Goal: Task Accomplishment & Management: Manage account settings

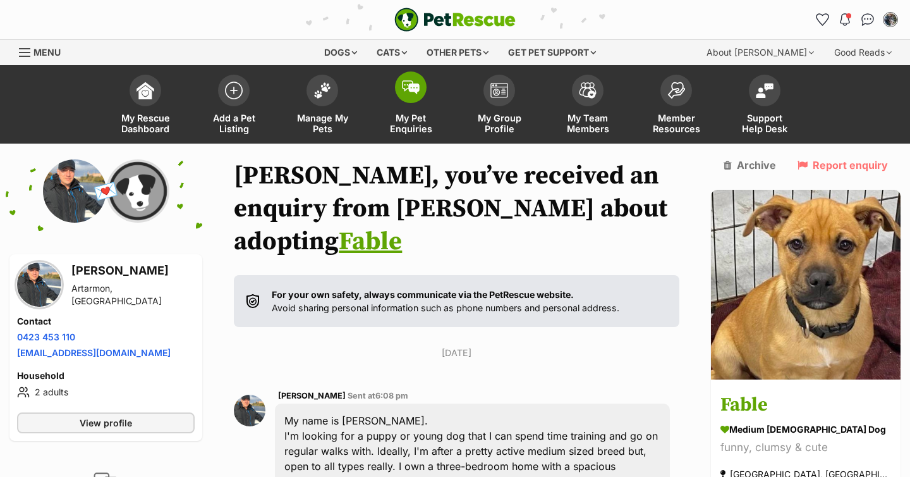
click at [398, 125] on span "My Pet Enquiries" at bounding box center [410, 123] width 57 height 21
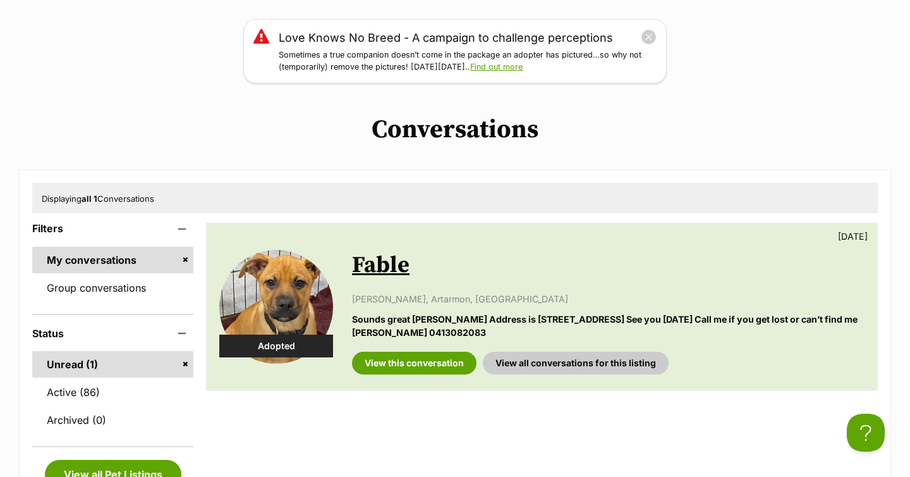
scroll to position [155, 0]
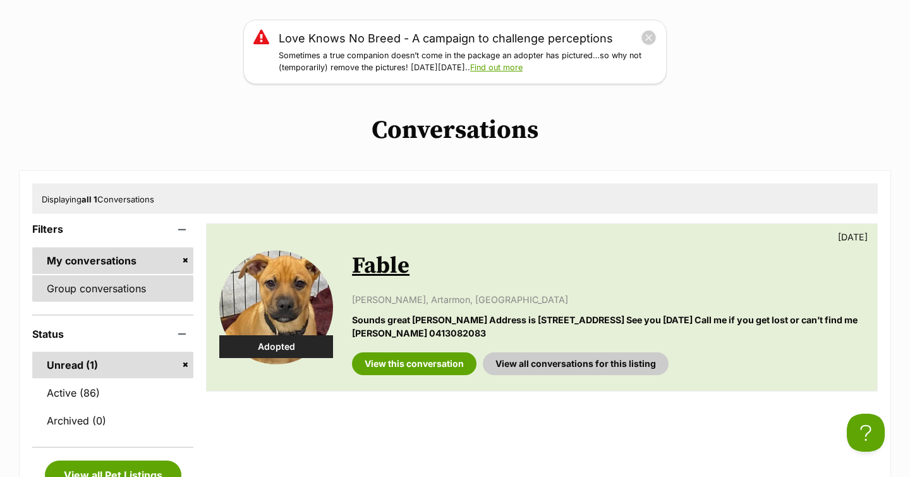
click at [171, 295] on link "Group conversations" at bounding box center [112, 288] width 161 height 27
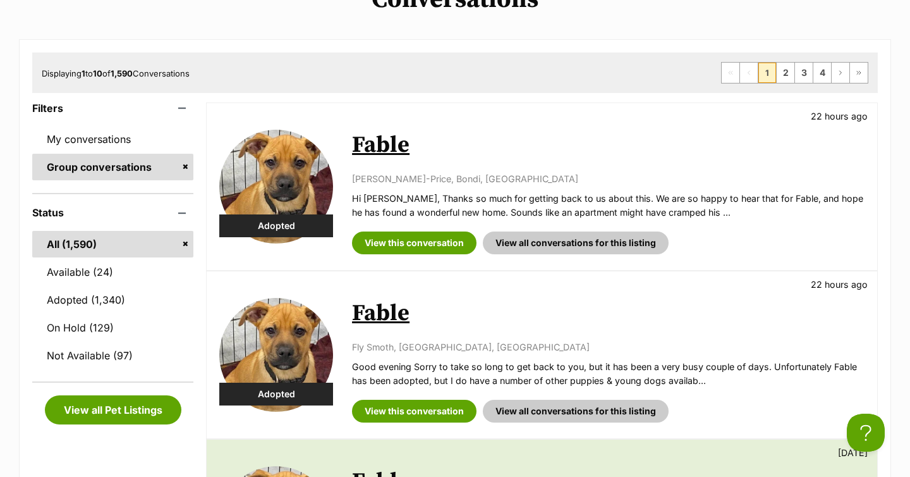
scroll to position [288, 0]
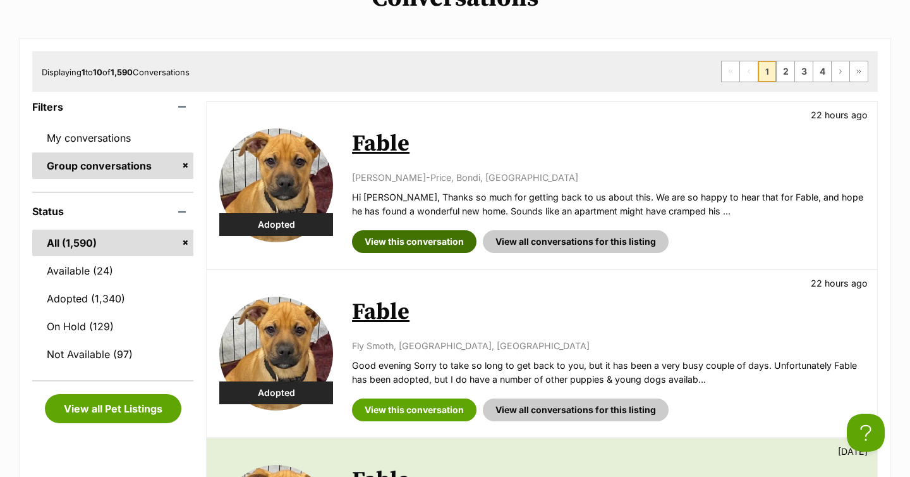
click at [397, 245] on link "View this conversation" at bounding box center [414, 241] width 125 height 23
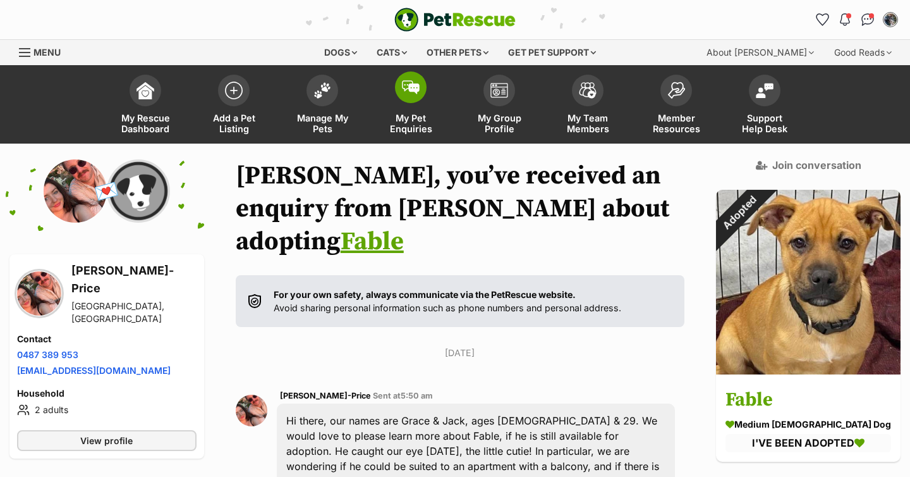
click at [406, 119] on span "My Pet Enquiries" at bounding box center [410, 123] width 57 height 21
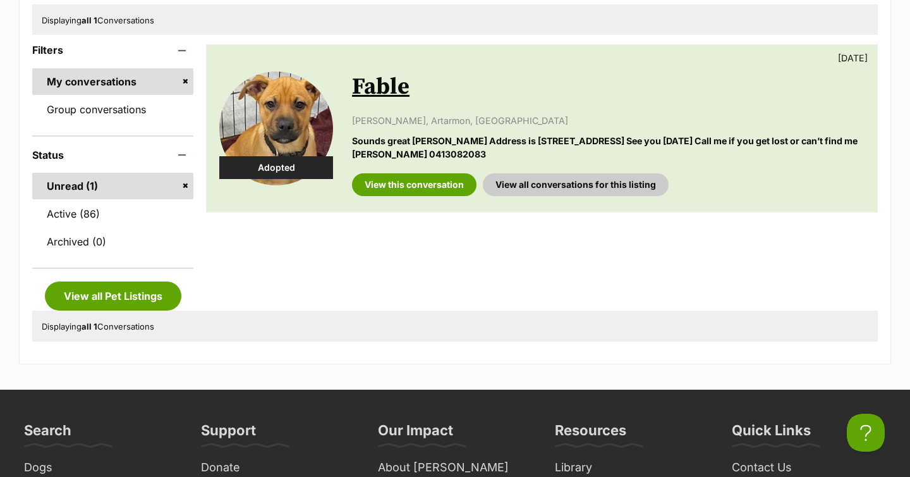
scroll to position [342, 0]
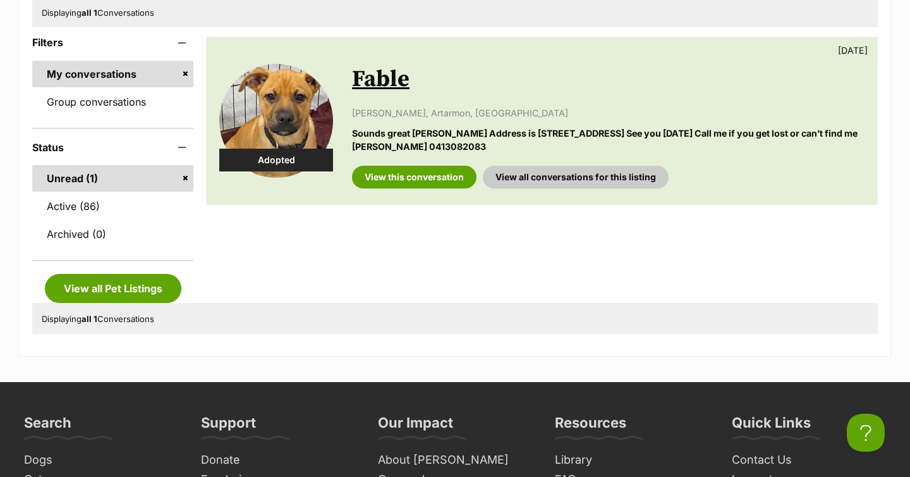
click at [128, 87] on link "My conversations" at bounding box center [112, 74] width 161 height 27
click at [125, 105] on link "Group conversations" at bounding box center [112, 101] width 161 height 27
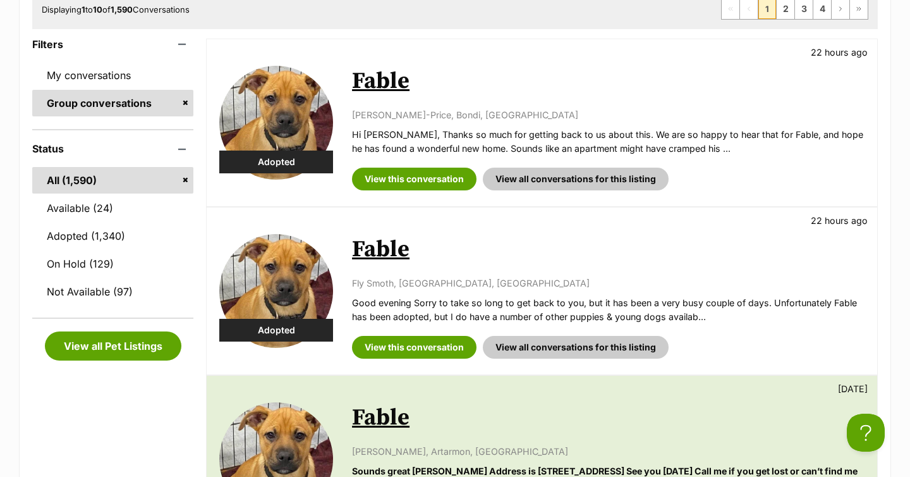
scroll to position [350, 0]
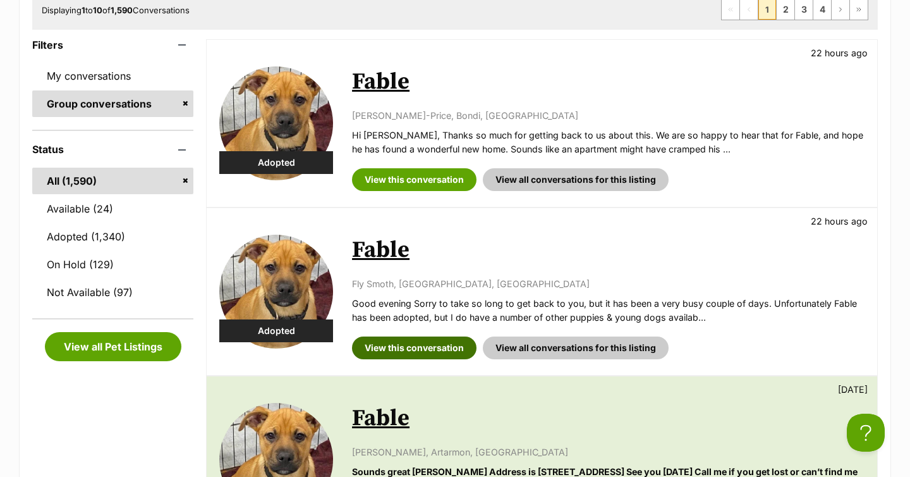
click at [427, 349] on link "View this conversation" at bounding box center [414, 347] width 125 height 23
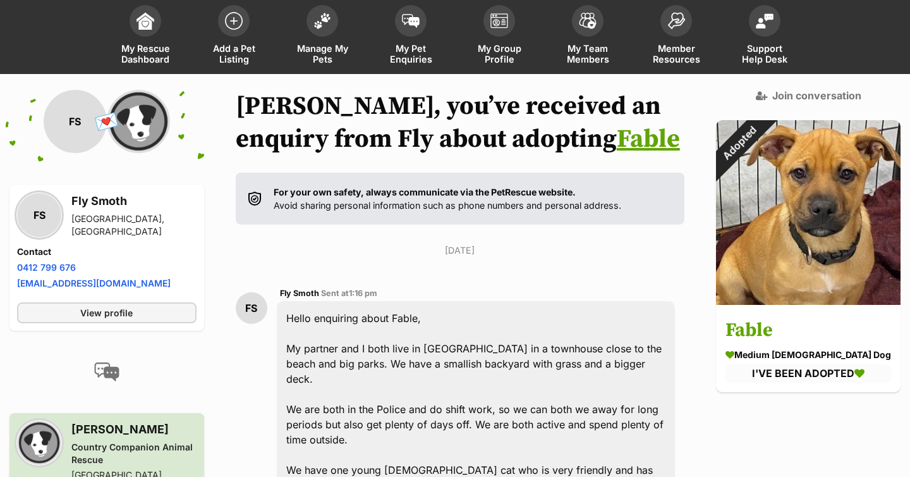
scroll to position [55, 0]
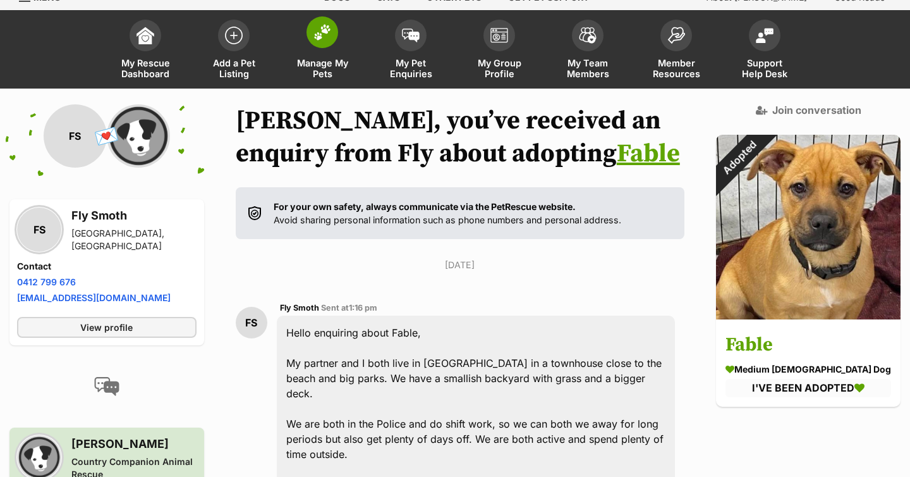
click at [305, 58] on span "Manage My Pets" at bounding box center [322, 68] width 57 height 21
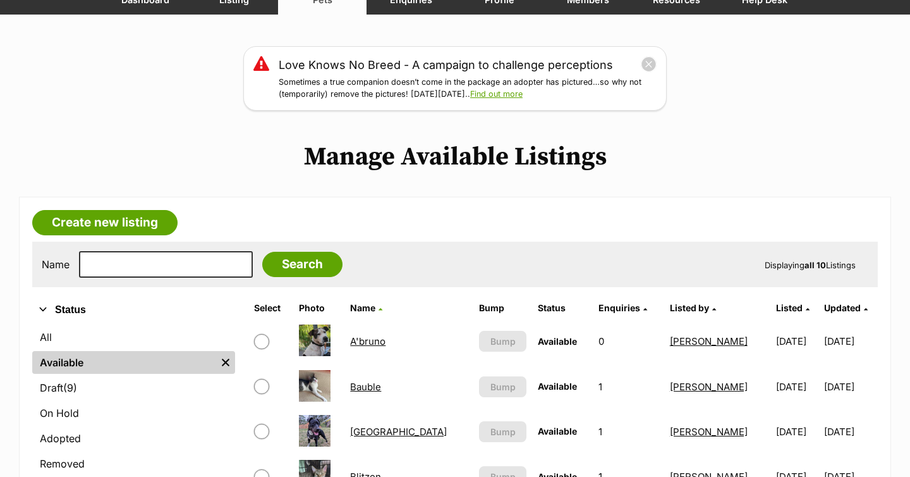
scroll to position [133, 0]
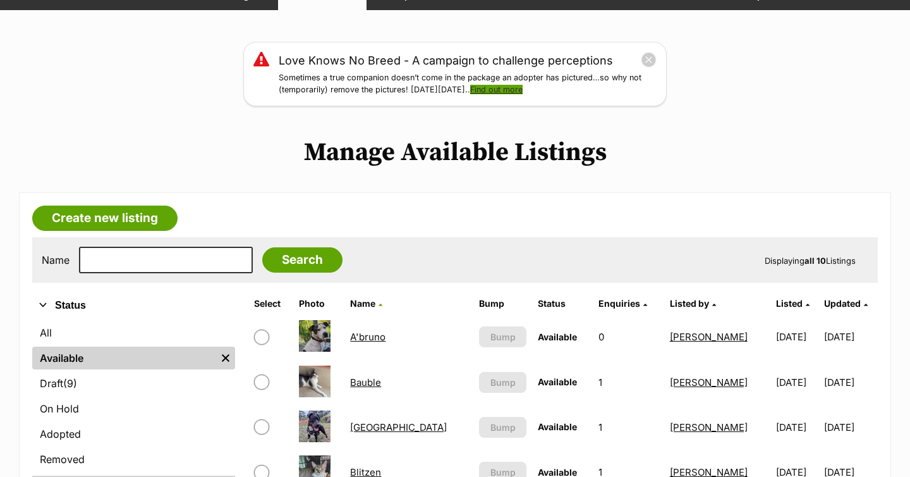
click at [520, 94] on link "Find out more" at bounding box center [496, 89] width 52 height 9
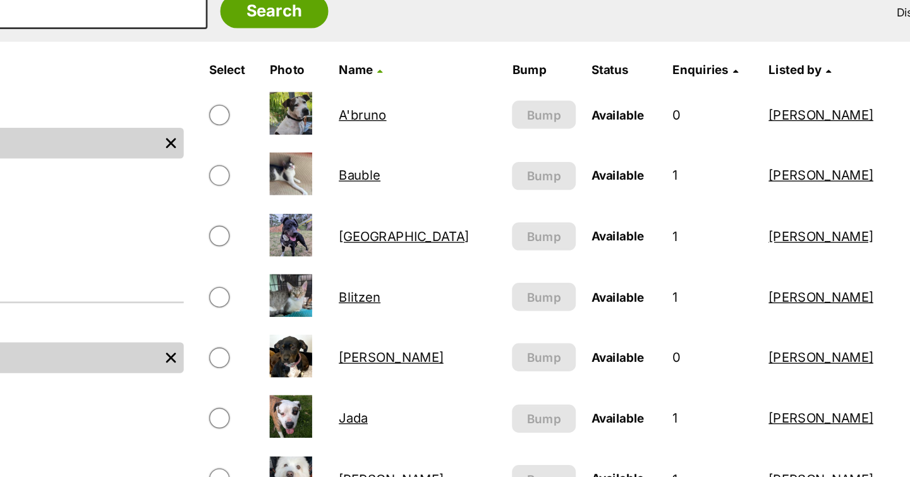
scroll to position [0, 0]
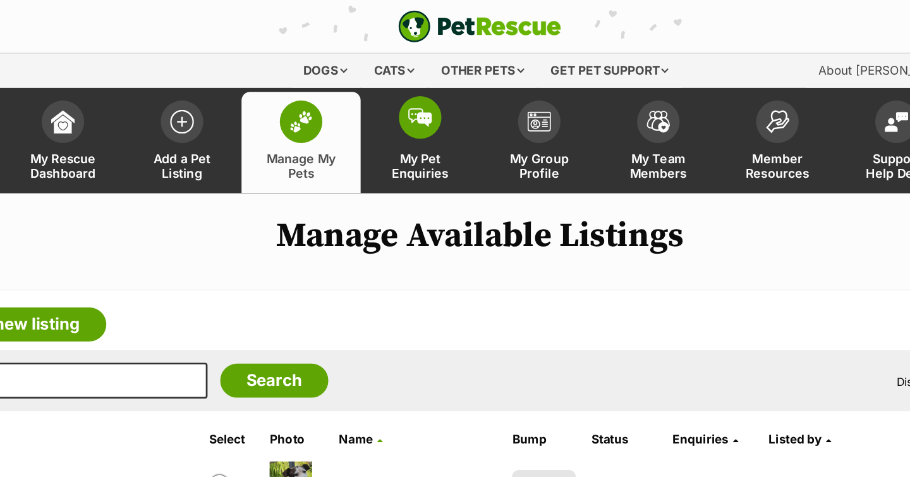
click at [410, 91] on img at bounding box center [411, 87] width 18 height 14
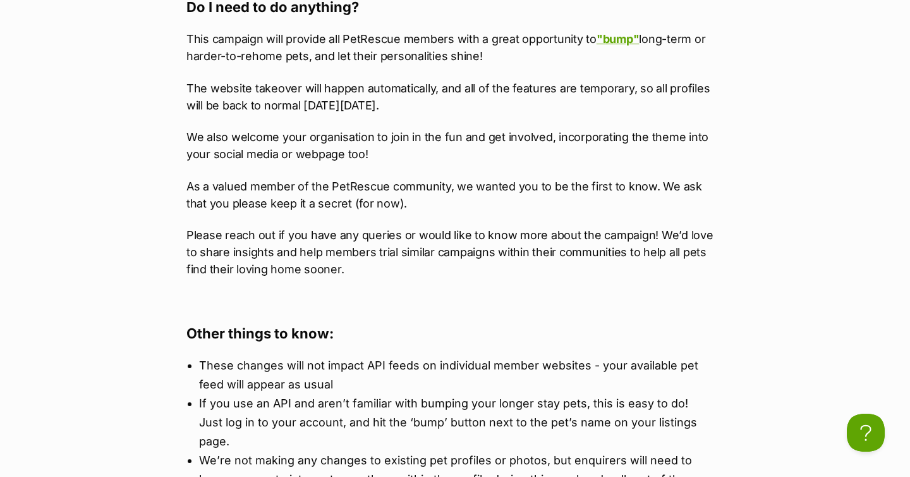
scroll to position [1792, 0]
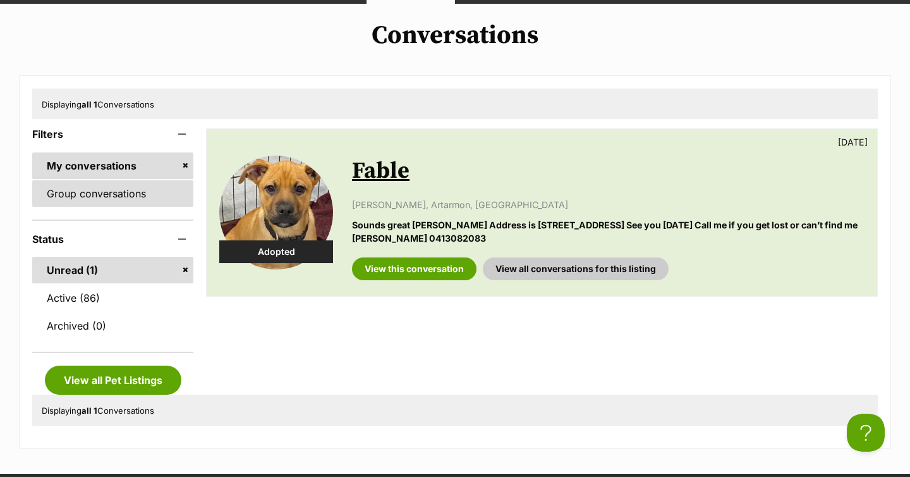
click at [97, 193] on link "Group conversations" at bounding box center [112, 193] width 161 height 27
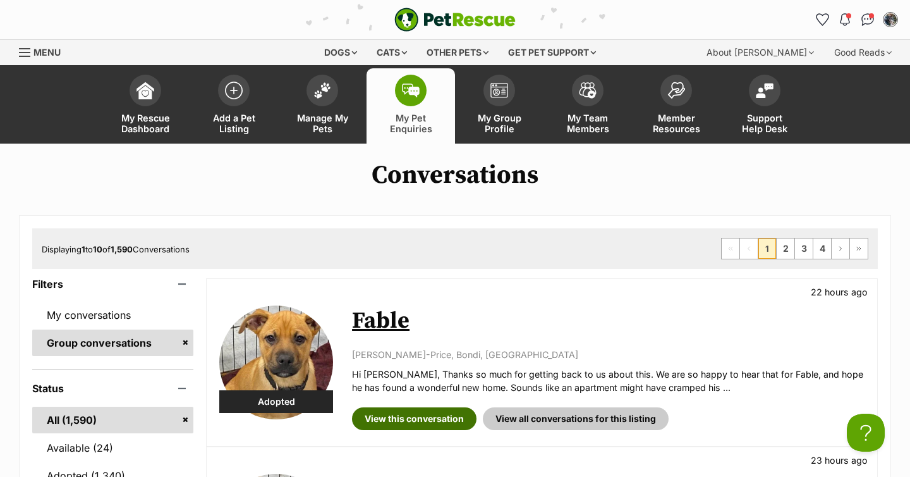
click at [407, 423] on link "View this conversation" at bounding box center [414, 418] width 125 height 23
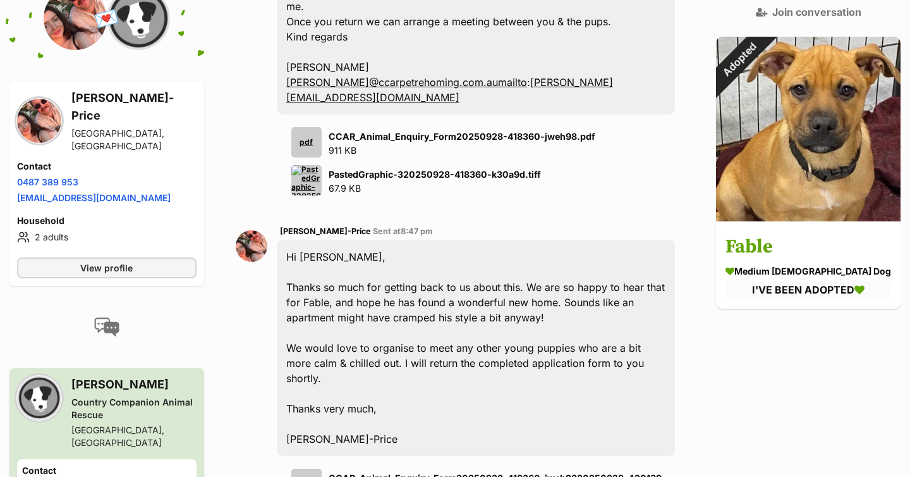
scroll to position [1097, 0]
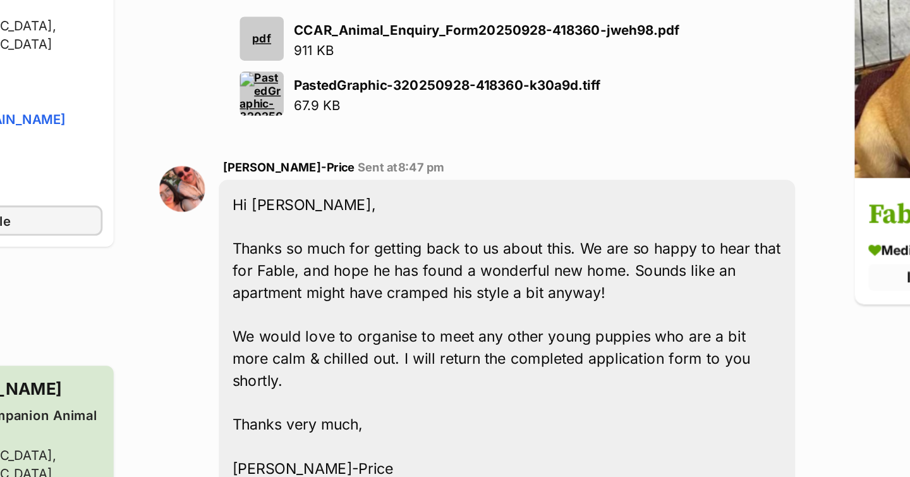
click at [307, 451] on div "pdf" at bounding box center [306, 466] width 30 height 30
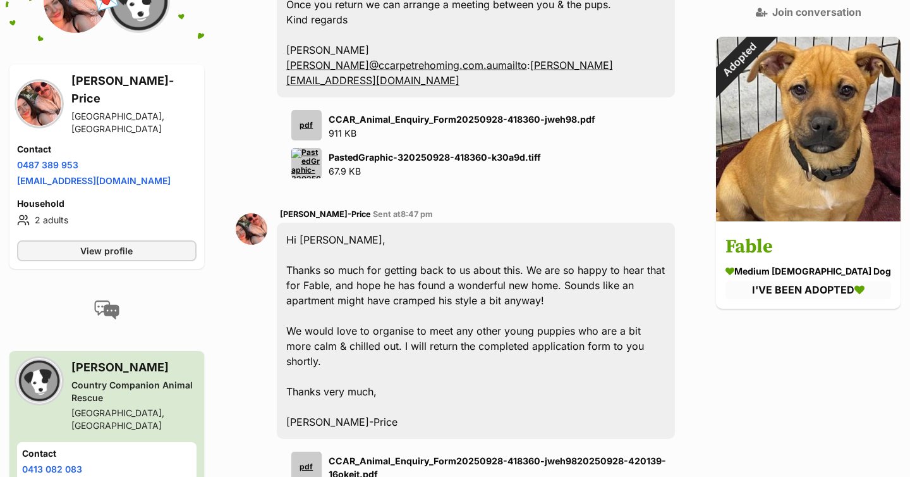
click at [318, 451] on div "pdf" at bounding box center [306, 466] width 30 height 30
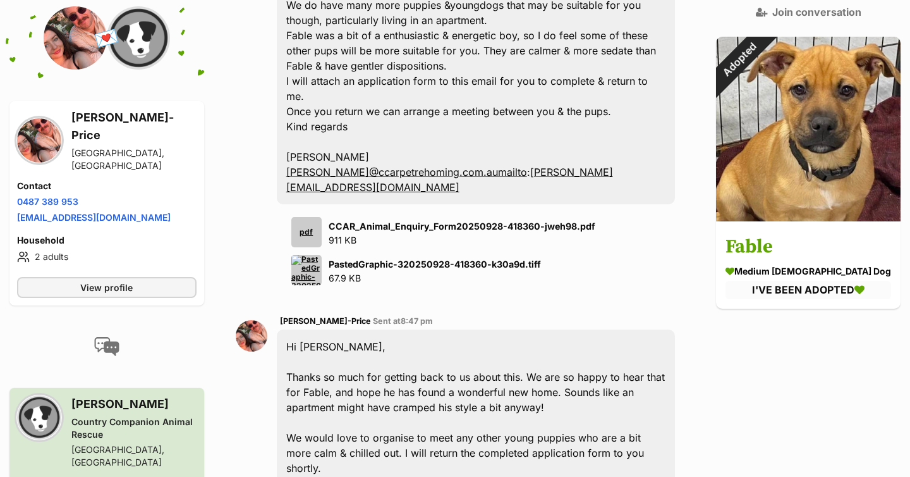
scroll to position [992, 0]
click at [314, 216] on div "pdf" at bounding box center [306, 231] width 30 height 30
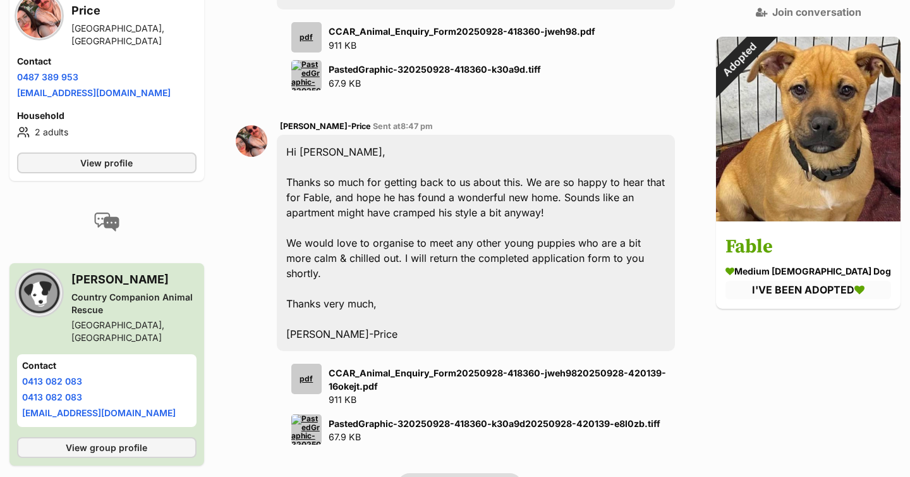
scroll to position [1188, 0]
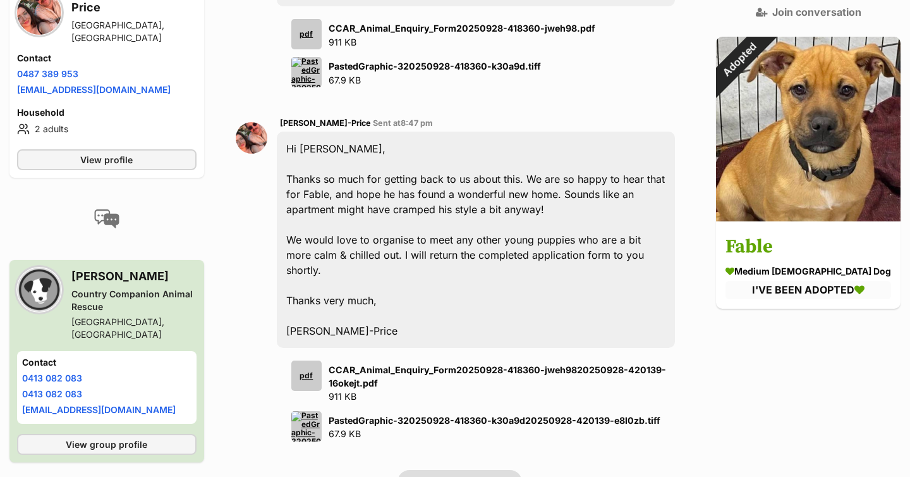
click at [484, 470] on link "Join conversation" at bounding box center [460, 482] width 125 height 24
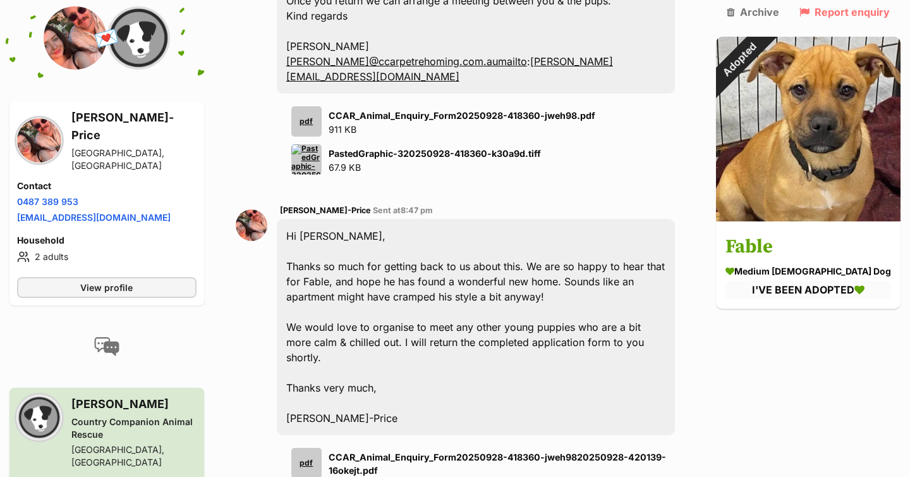
scroll to position [1102, 0]
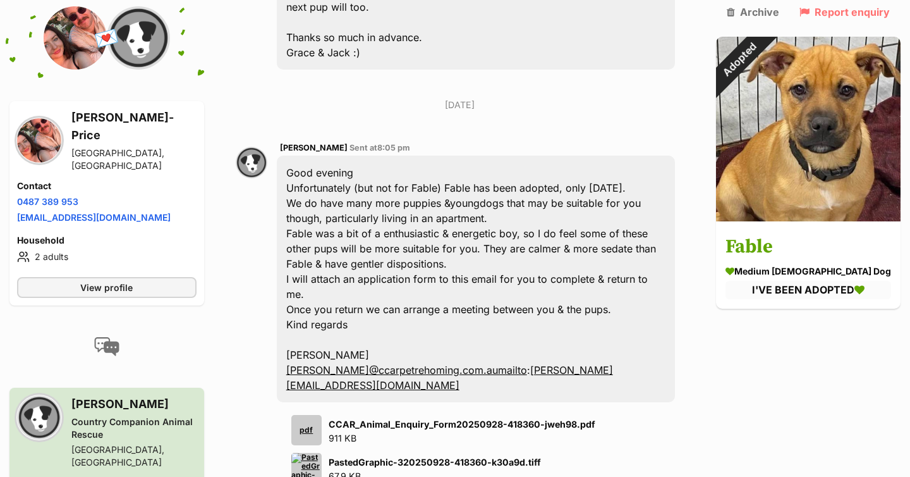
scroll to position [792, 0]
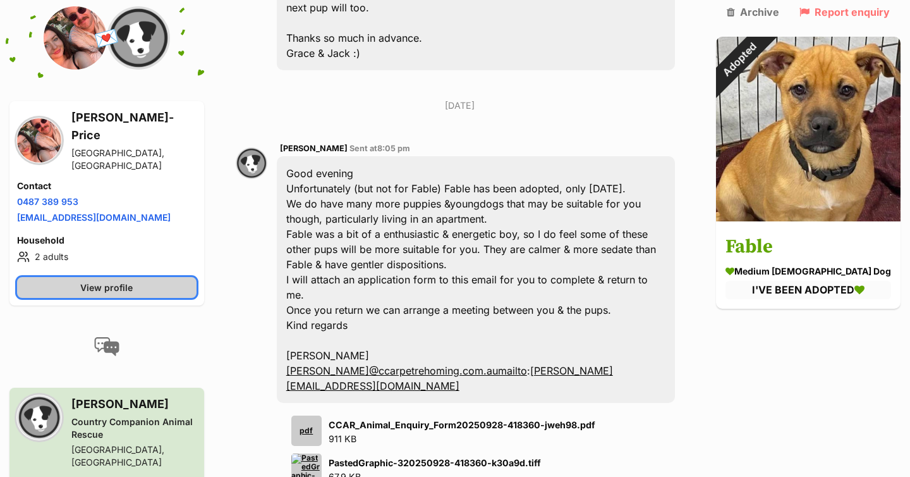
click at [130, 277] on link "View profile" at bounding box center [107, 287] width 180 height 21
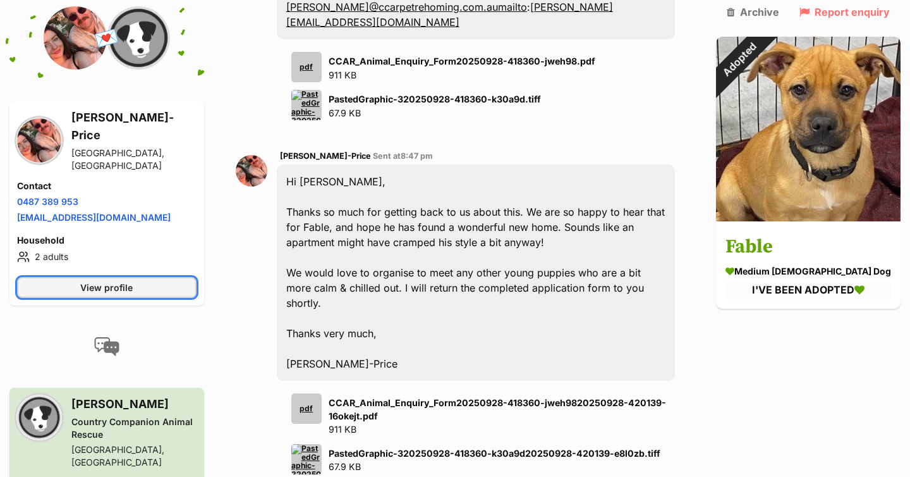
scroll to position [1156, 0]
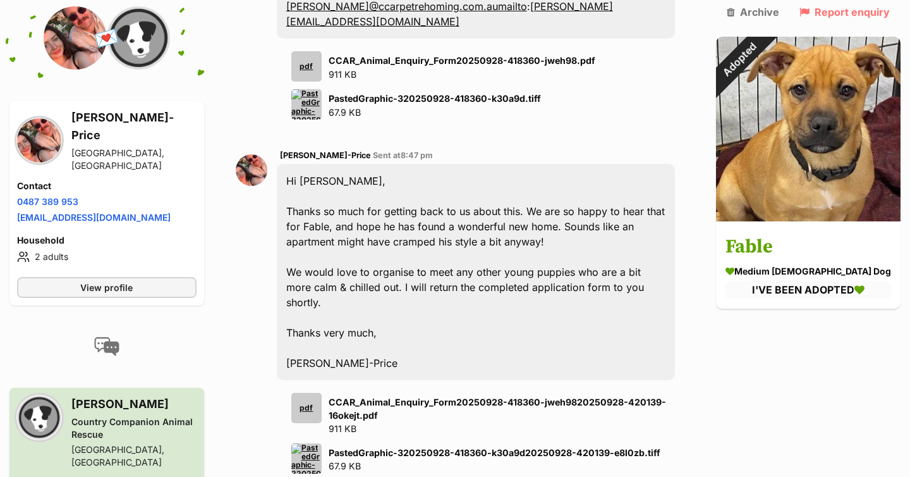
drag, startPoint x: 419, startPoint y: 377, endPoint x: 375, endPoint y: 379, distance: 44.3
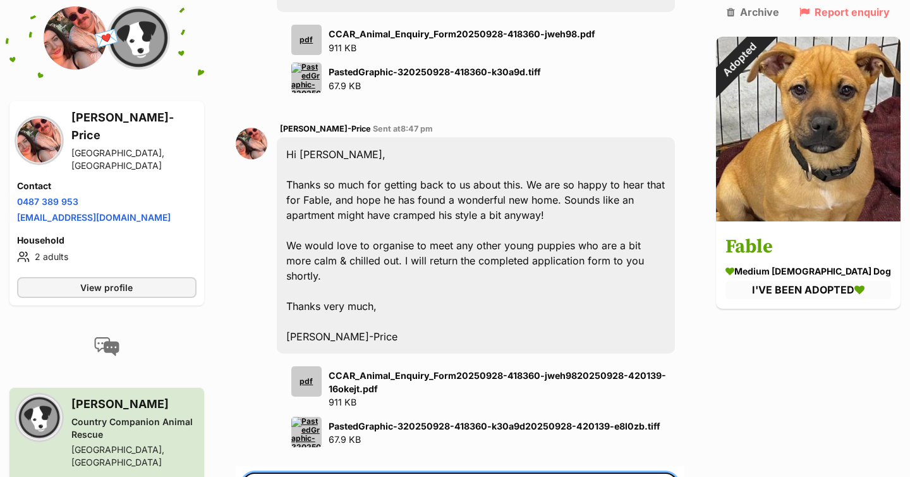
scroll to position [1300, 0]
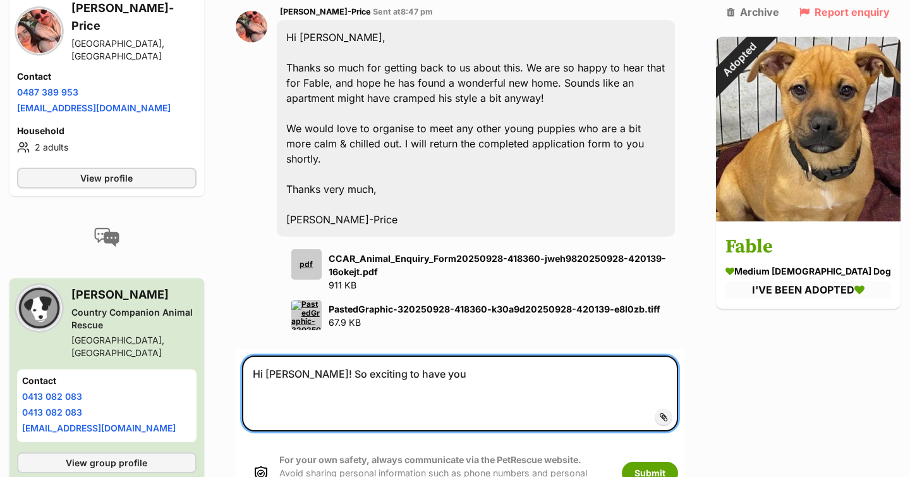
drag, startPoint x: 303, startPoint y: 234, endPoint x: 316, endPoint y: 252, distance: 22.1
click at [303, 355] on textarea "Hi Grace! So exciting to have you" at bounding box center [460, 393] width 436 height 76
drag, startPoint x: 496, startPoint y: 235, endPoint x: 389, endPoint y: 236, distance: 106.8
click at [389, 355] on textarea "Hi Grace (and Jack)! So exciting to have you" at bounding box center [460, 393] width 436 height 76
click at [391, 355] on textarea "Hi Grace (and Jack)! So exciting to have you" at bounding box center [460, 393] width 436 height 76
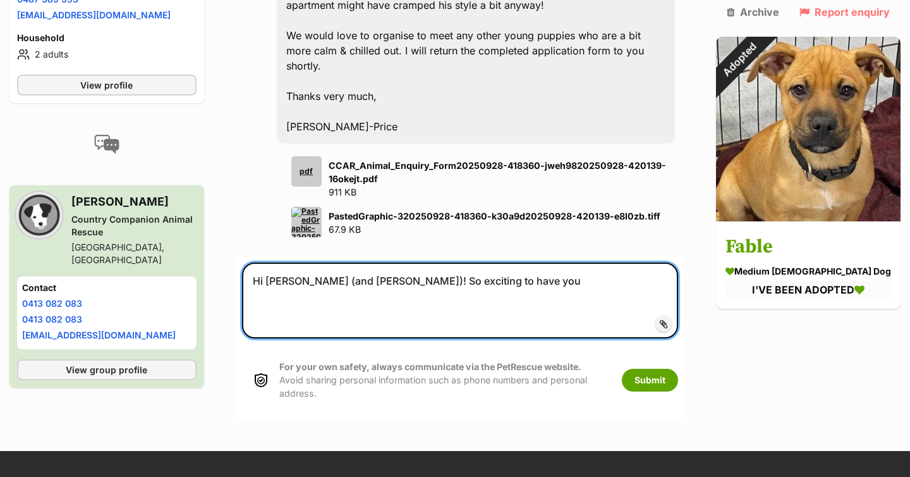
scroll to position [1262, 0]
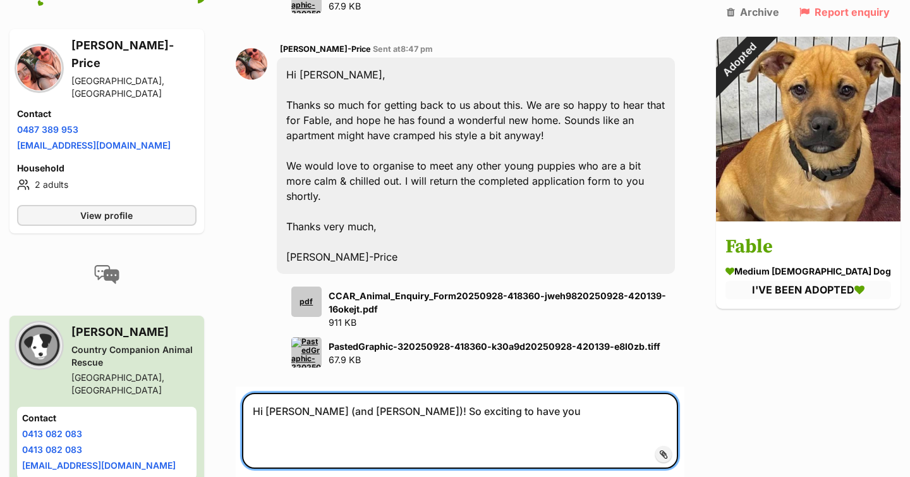
click at [463, 393] on textarea "Hi Grace (and Jack)! So exciting to have you" at bounding box center [460, 431] width 436 height 76
click at [477, 393] on textarea "Hi Grace (and Jack)! So exciting to have you" at bounding box center [460, 431] width 436 height 76
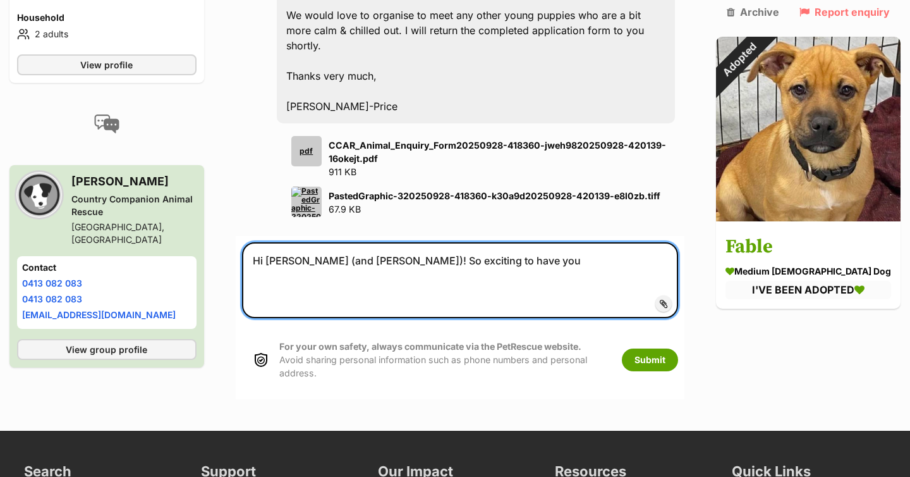
scroll to position [1421, 0]
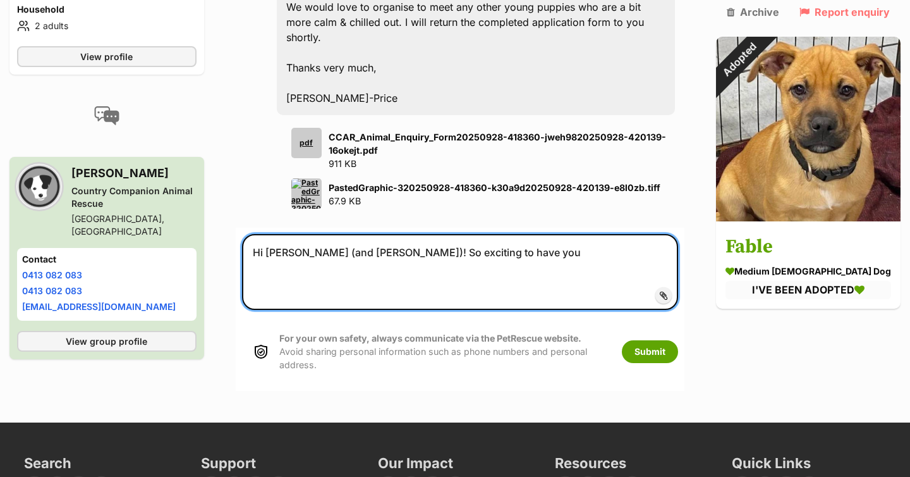
drag, startPoint x: 508, startPoint y: 112, endPoint x: 362, endPoint y: 119, distance: 146.8
click at [362, 234] on textarea "Hi Grace (and Jack)! So exciting to have you" at bounding box center [460, 272] width 436 height 76
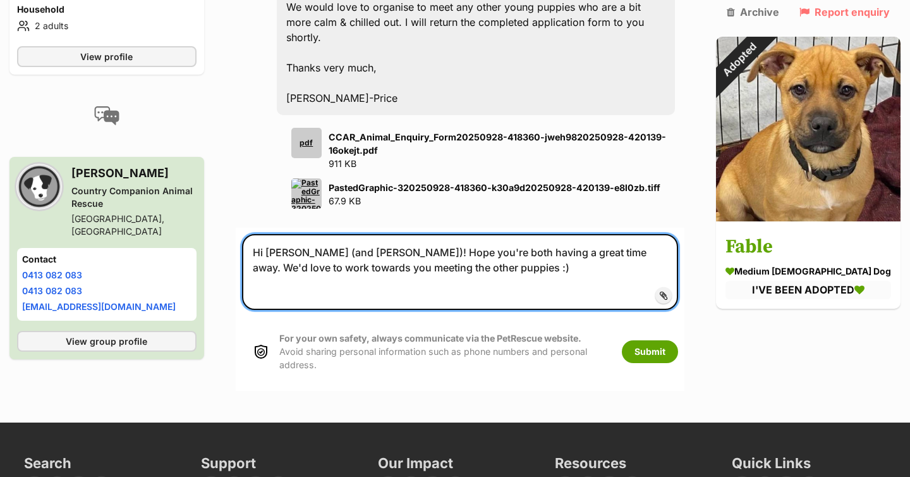
click at [456, 234] on textarea "Hi Grace (and Jack)! Hope you're both having a great time away. We'd love to wo…" at bounding box center [460, 272] width 436 height 76
click at [545, 234] on textarea "Hi Grace (and Jack)! Hope you're both having a great time away. We'd love to wo…" at bounding box center [460, 272] width 436 height 76
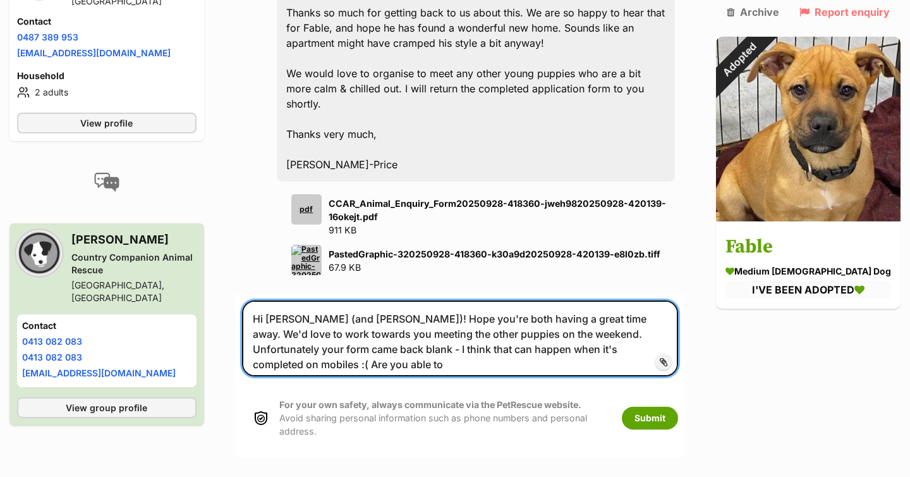
scroll to position [1351, 0]
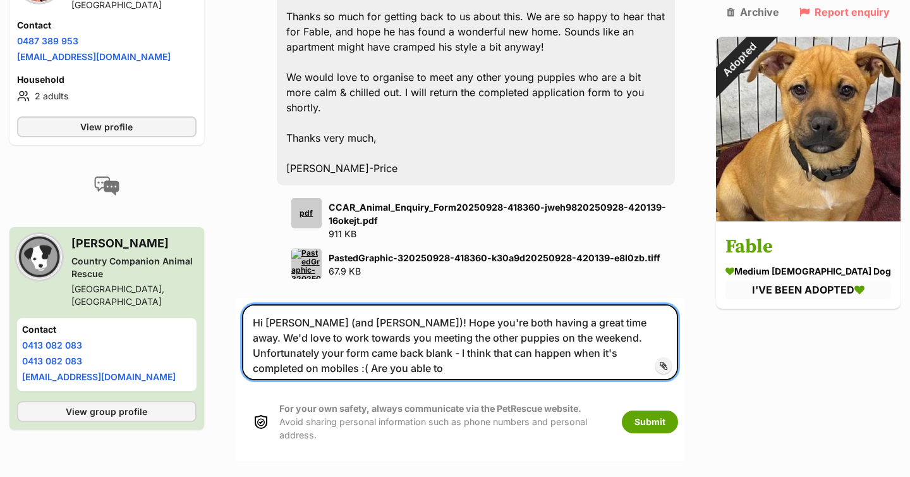
drag, startPoint x: 678, startPoint y: 210, endPoint x: 606, endPoint y: 212, distance: 71.5
click at [606, 304] on textarea "Hi Grace (and Jack)! Hope you're both having a great time away. We'd love to wo…" at bounding box center [460, 342] width 436 height 76
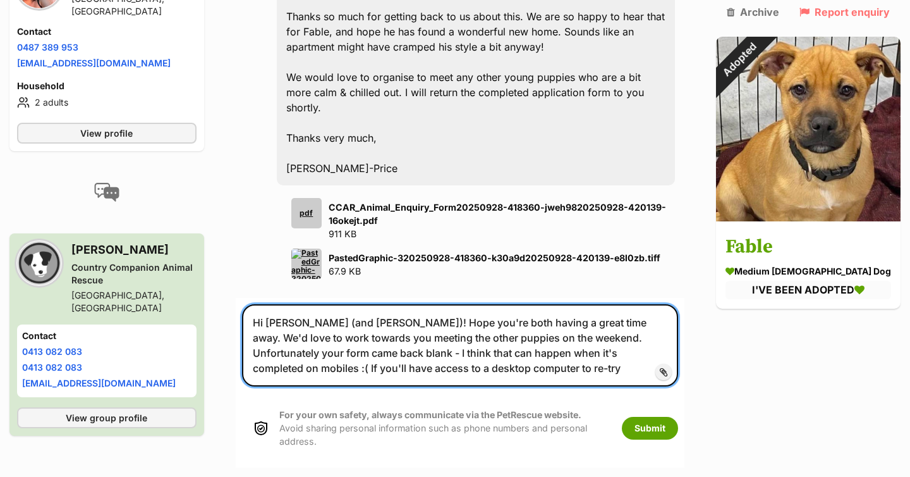
click at [361, 304] on textarea "Hi Grace (and Jack)! Hope you're both having a great time away. We'd love to wo…" at bounding box center [460, 345] width 436 height 82
click at [415, 304] on textarea "Hi Grace (and Jack)! Hope you're both having a great time away. We'd love to wo…" at bounding box center [460, 345] width 436 height 82
click at [499, 304] on textarea "Hi Grace (and Jack)! Hope you're both having a great time away. We'd love to wo…" at bounding box center [460, 345] width 436 height 82
click at [600, 304] on textarea "Hi Grace (and Jack)! Hope you're both having a great time away. We'd love to wo…" at bounding box center [460, 345] width 436 height 82
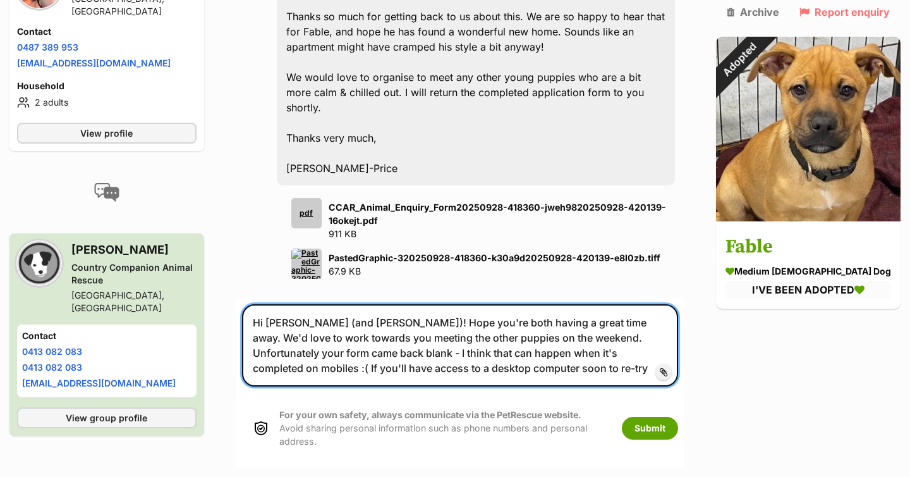
click at [607, 304] on textarea "Hi Grace (and Jack)! Hope you're both having a great time away. We'd love to wo…" at bounding box center [460, 345] width 436 height 82
click at [545, 304] on textarea "Hi Grace (and Jack)! Hope you're both having a great time away. We'd love to wo…" at bounding box center [460, 345] width 436 height 82
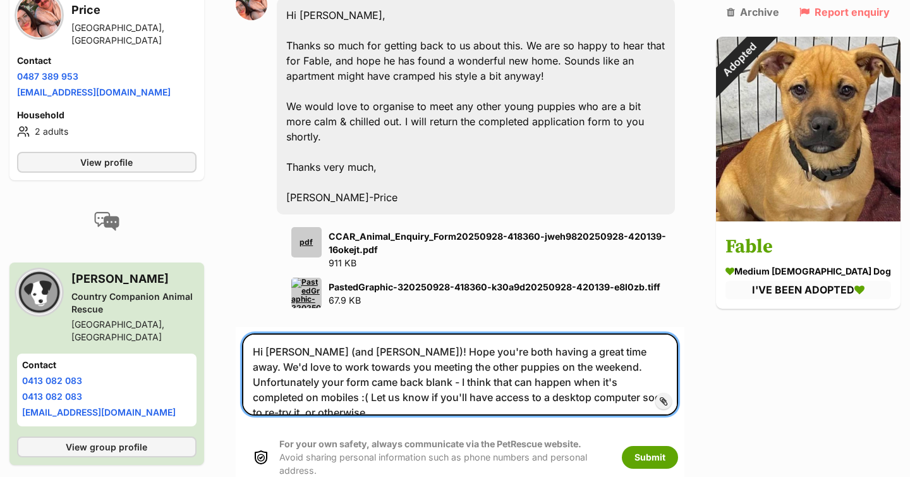
scroll to position [1331, 0]
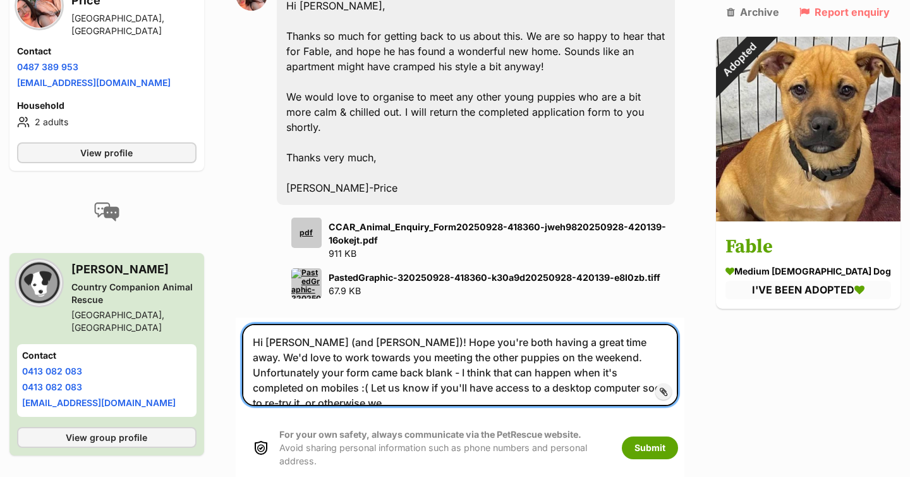
drag, startPoint x: 642, startPoint y: 249, endPoint x: 545, endPoint y: 248, distance: 96.1
click at [545, 324] on textarea "Hi Grace (and Jack)! Hope you're both having a great time away. We'd love to wo…" at bounding box center [460, 365] width 436 height 82
click at [619, 324] on textarea "Hi Grace (and Jack)! Hope you're both having a great time away. We'd love to wo…" at bounding box center [460, 365] width 436 height 82
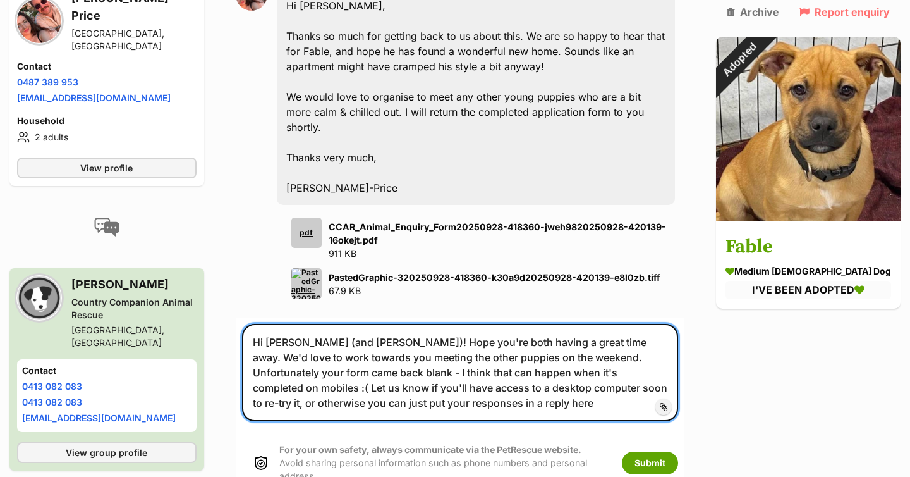
click at [595, 324] on textarea "Hi Grace (and Jack)! Hope you're both having a great time away. We'd love to wo…" at bounding box center [460, 372] width 436 height 97
click at [604, 324] on textarea "Hi Grace (and Jack)! Hope you're both having a great time away. We'd love to wo…" at bounding box center [460, 372] width 436 height 97
click at [336, 324] on textarea "Hi Grace (and Jack)! Hope you're both having a great time away. We'd love to wo…" at bounding box center [460, 372] width 436 height 97
click at [303, 324] on textarea "Hi Grace (and Jack)! Hope you're both having a great time away. We'd love to wo…" at bounding box center [460, 372] width 436 height 97
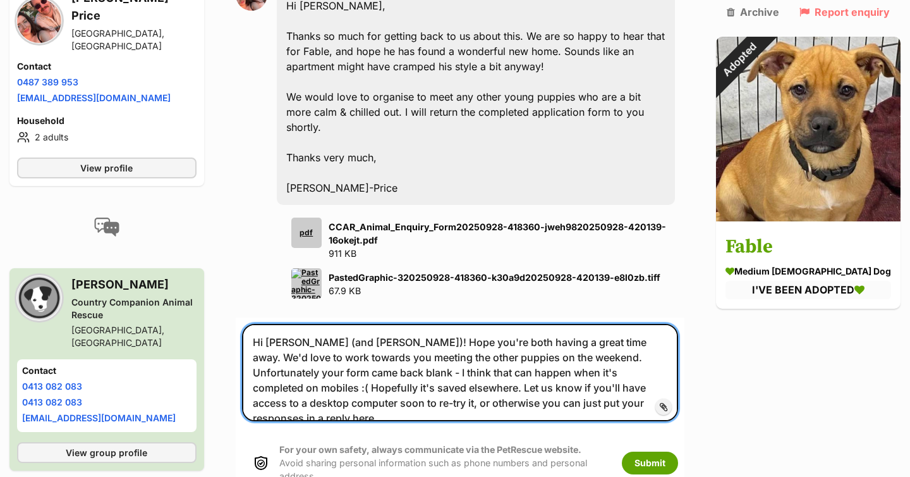
click at [394, 324] on textarea "Hi Grace (and Jack)! Hope you're both having a great time away. We'd love to wo…" at bounding box center [460, 372] width 436 height 97
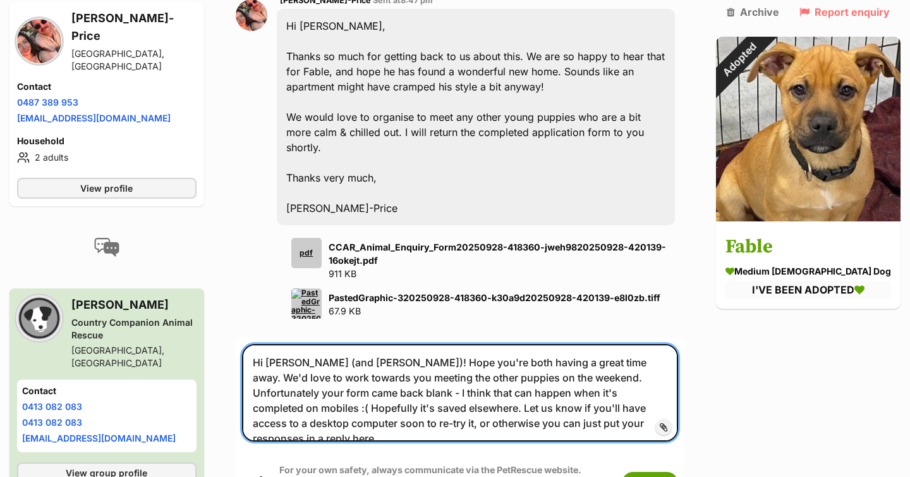
scroll to position [1310, 0]
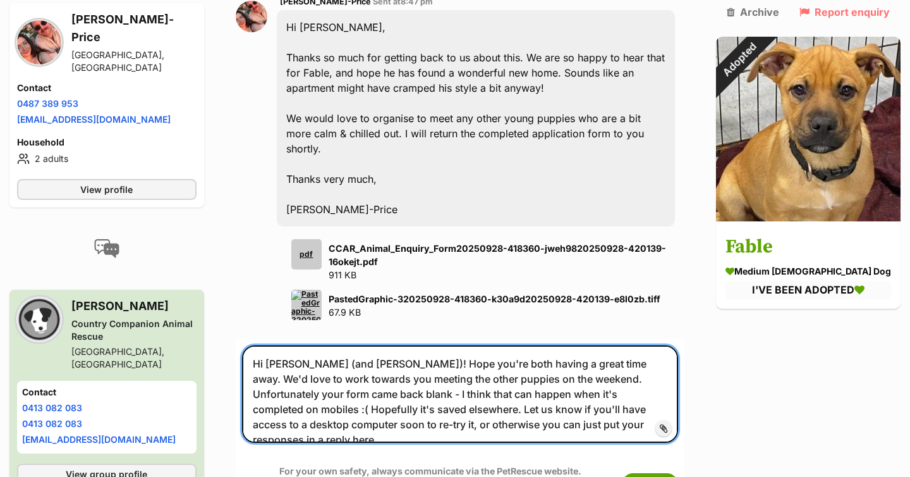
click at [601, 345] on textarea "Hi Grace (and Jack)! Hope you're both having a great time away. We'd love to wo…" at bounding box center [460, 393] width 436 height 97
click at [408, 345] on textarea "Hi Grace (and Jack)! Hope you're both having a great time away. We'd love to wo…" at bounding box center [460, 393] width 436 height 97
click at [325, 345] on textarea "Hi Grace (and Jack)! Hope you're both having a great time away. We'd love to wo…" at bounding box center [460, 393] width 436 height 97
click at [485, 345] on textarea "Hi Grace (and Jack)! Hope you're both having a great time away. We'd love to wo…" at bounding box center [460, 393] width 436 height 97
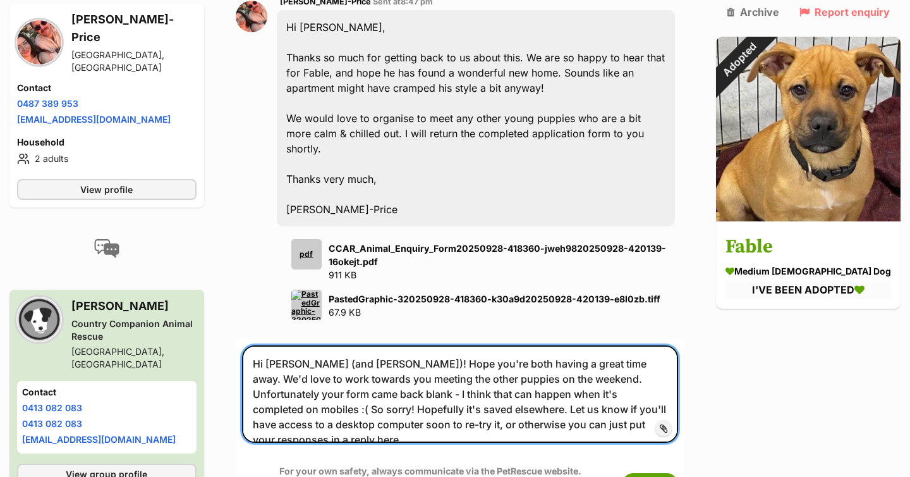
click at [563, 345] on textarea "Hi Grace (and Jack)! Hope you're both having a great time away. We'd love to wo…" at bounding box center [460, 393] width 436 height 97
click at [587, 345] on textarea "Hi Grace (and Jack)! Hope you're both having a great time away. We'd love to wo…" at bounding box center [460, 393] width 436 height 97
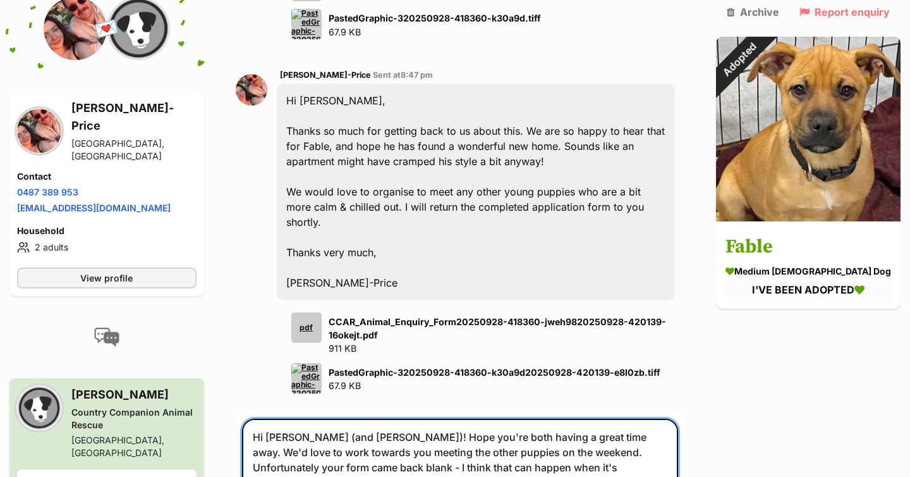
scroll to position [1239, 0]
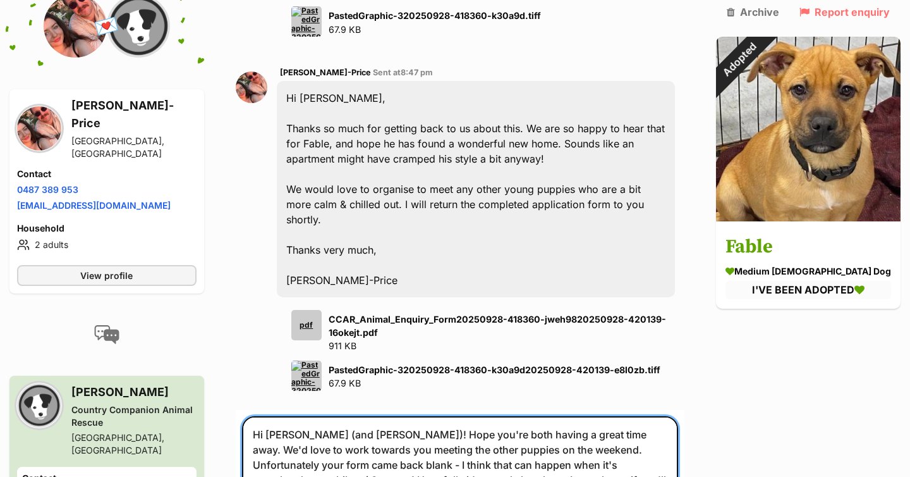
type textarea "Hi Grace (and Jack)! Hope you're both having a great time away. We'd love to wo…"
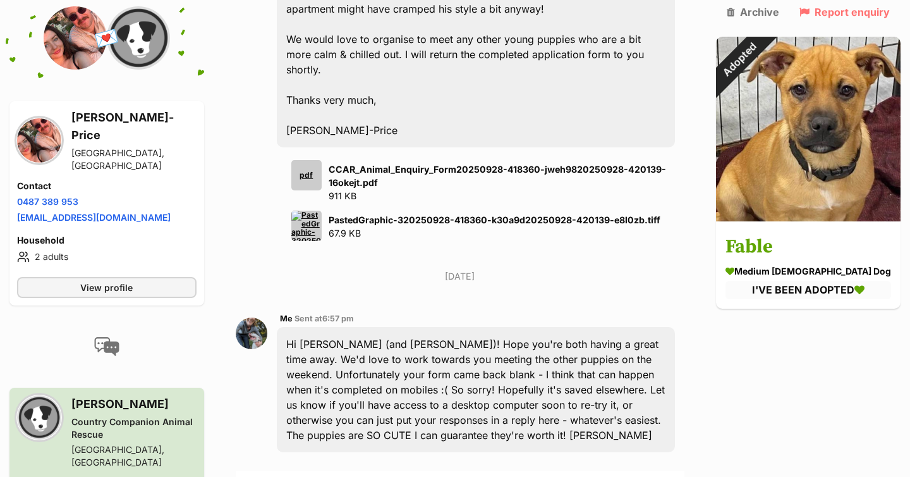
scroll to position [1393, 0]
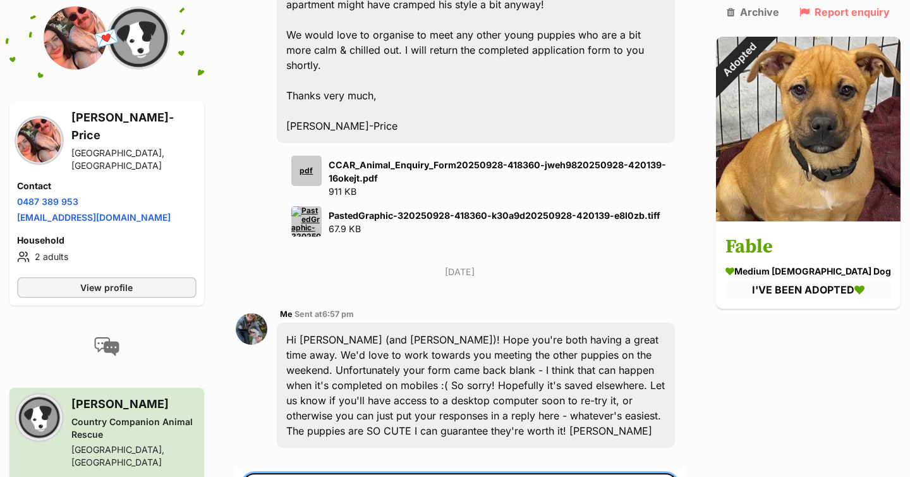
type textarea "sorry [PERSON_NAME] don't stress! I hear it's all sorted and you're lined up to…"
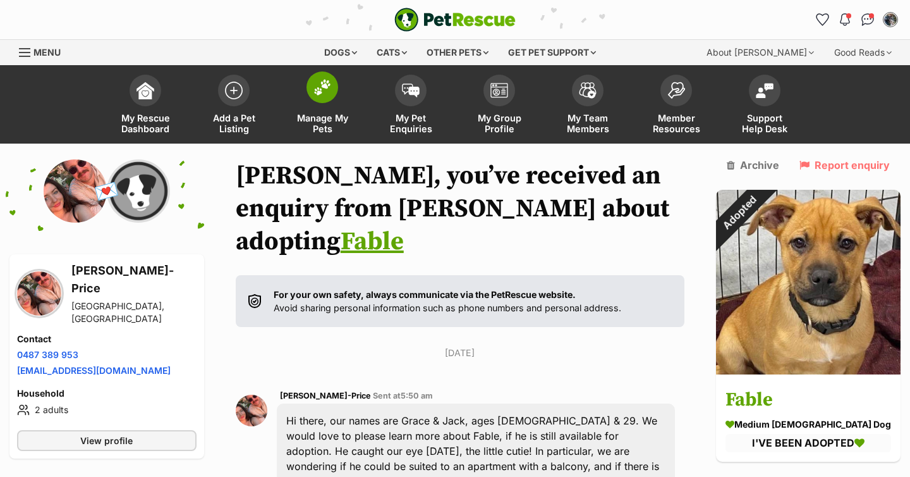
click at [292, 97] on link "Manage My Pets" at bounding box center [322, 105] width 88 height 75
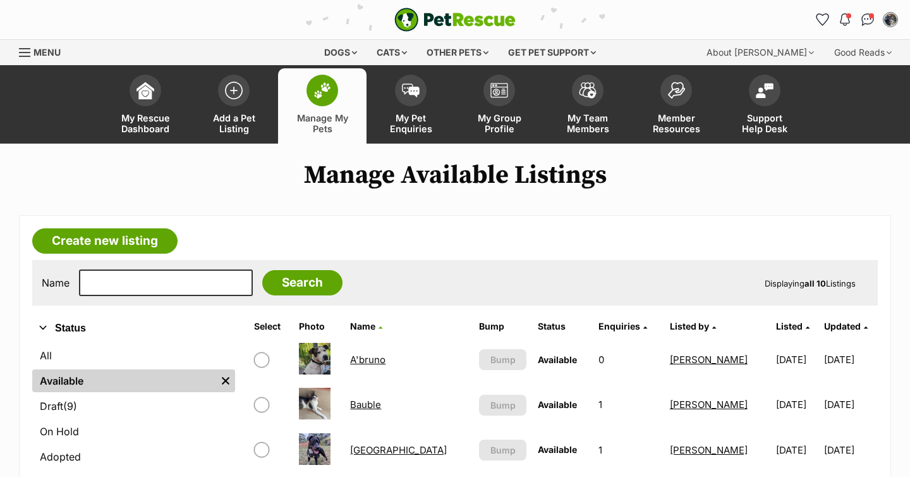
click at [372, 444] on link "[GEOGRAPHIC_DATA]" at bounding box center [398, 450] width 97 height 12
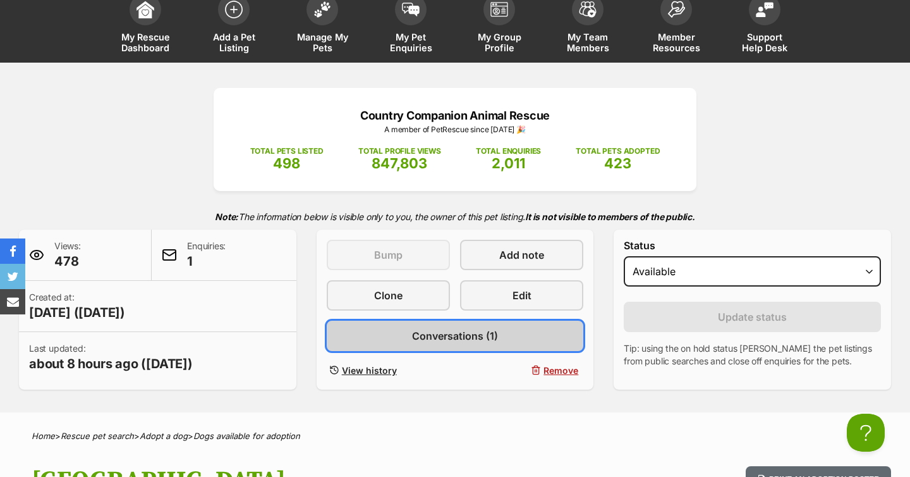
click at [477, 338] on span "Conversations (1)" at bounding box center [455, 335] width 86 height 15
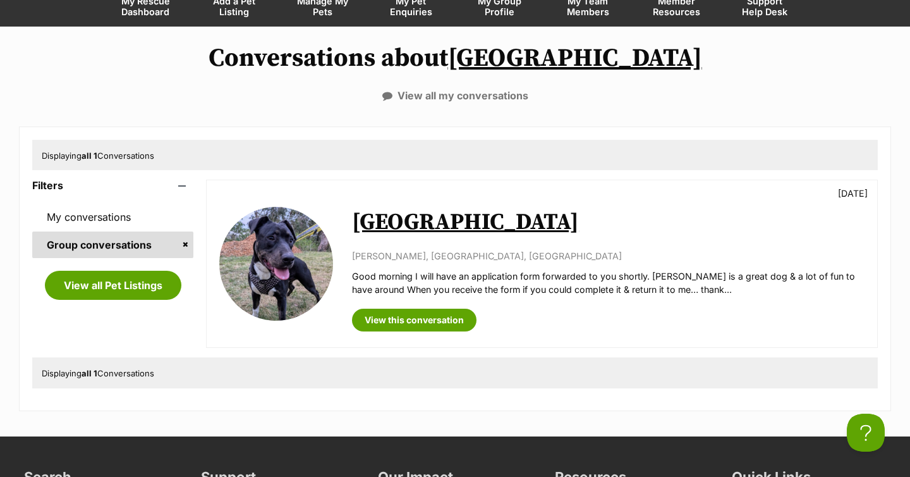
scroll to position [119, 0]
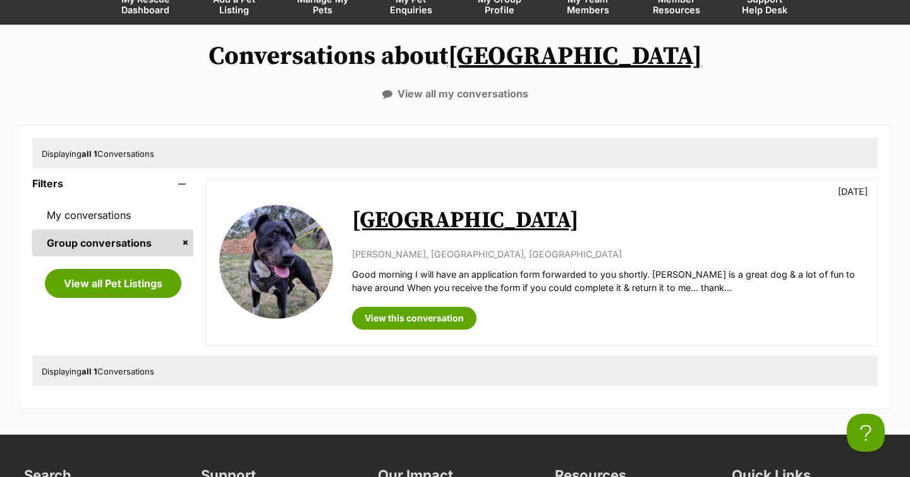
click at [384, 223] on link "[GEOGRAPHIC_DATA]" at bounding box center [465, 220] width 227 height 28
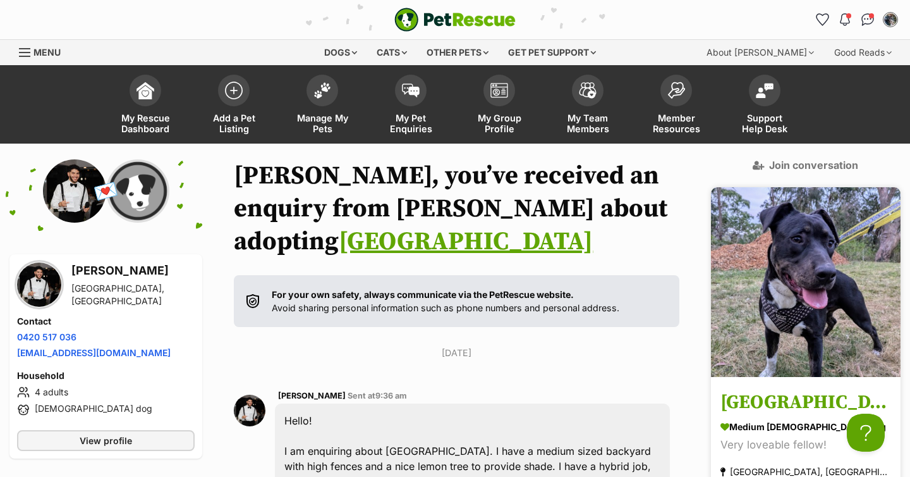
click at [776, 389] on h3 "[GEOGRAPHIC_DATA]" at bounding box center [806, 403] width 171 height 28
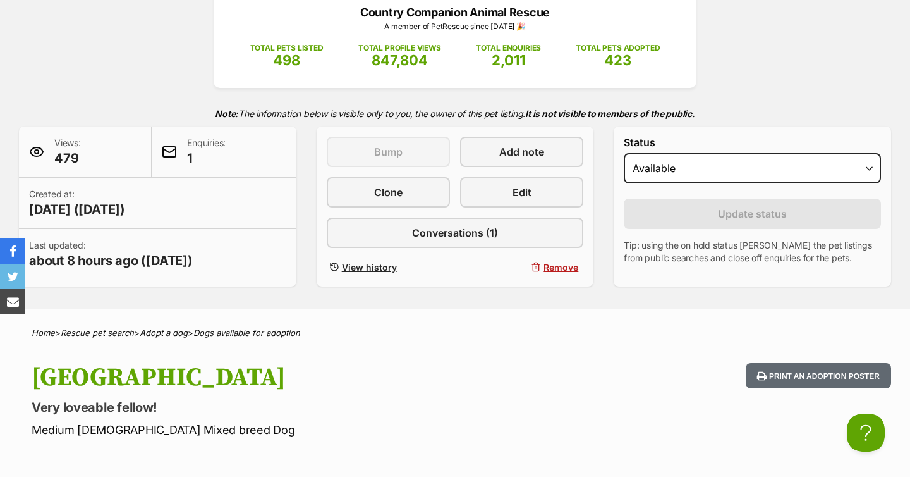
scroll to position [180, 0]
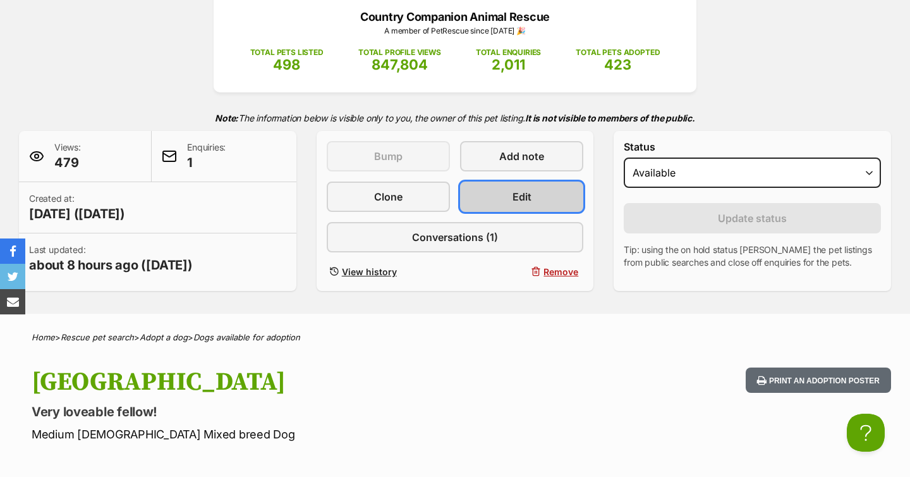
click at [511, 199] on link "Edit" at bounding box center [521, 196] width 123 height 30
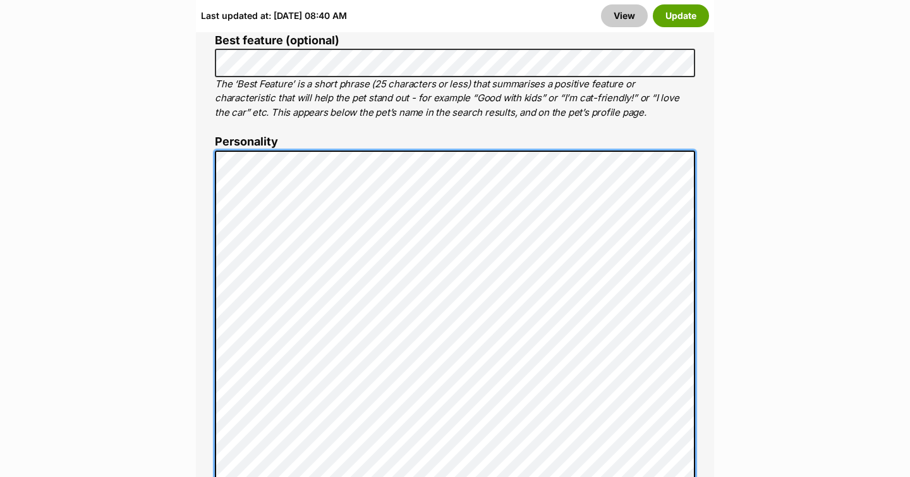
scroll to position [951, 0]
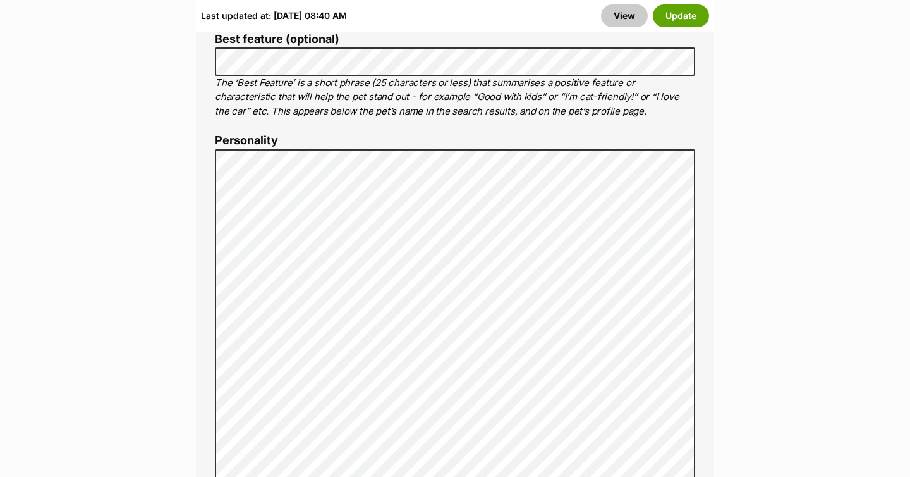
click at [705, 255] on div "About This Pet Name Henlo there, it looks like you might be using the pet name …" at bounding box center [455, 383] width 518 height 1137
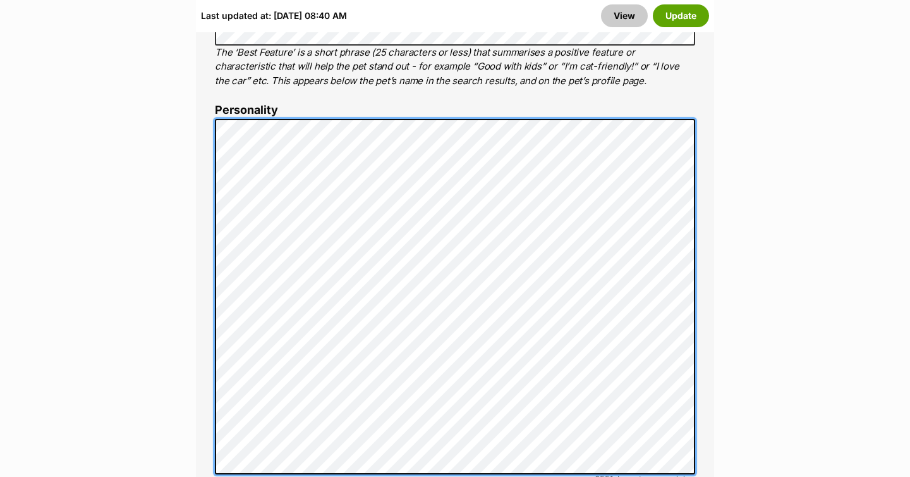
scroll to position [978, 0]
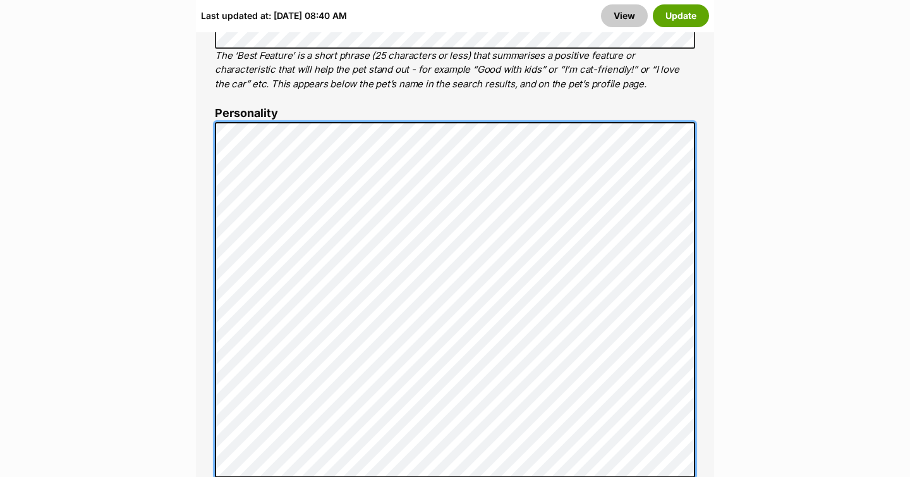
click at [201, 365] on div "About This Pet Name Henlo there, it looks like you might be using the pet name …" at bounding box center [455, 369] width 518 height 1163
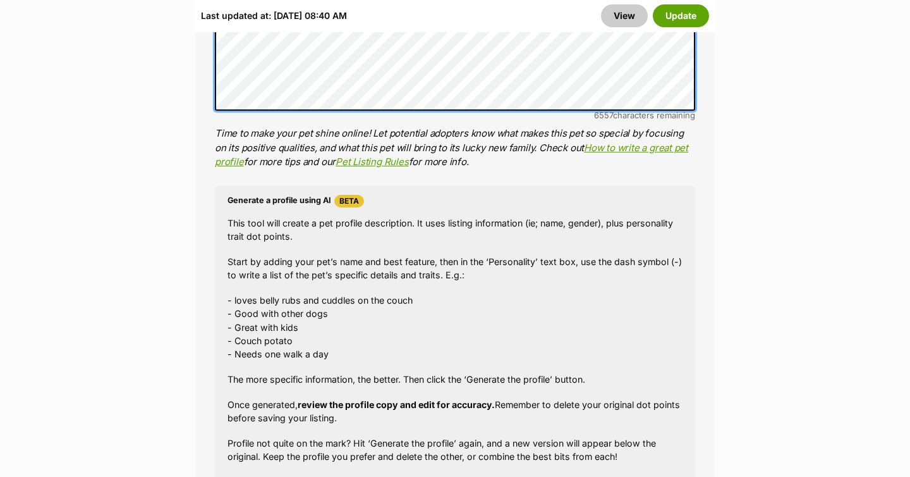
scroll to position [1366, 0]
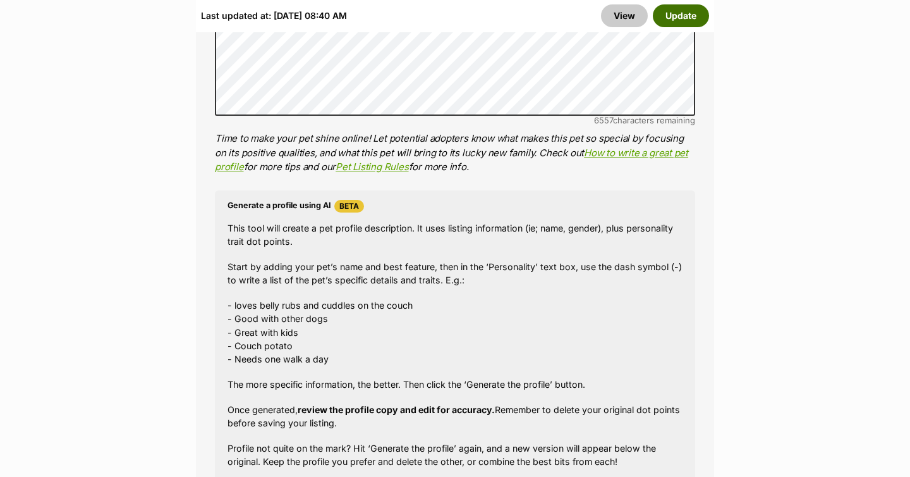
click at [680, 20] on button "Update" at bounding box center [681, 15] width 56 height 23
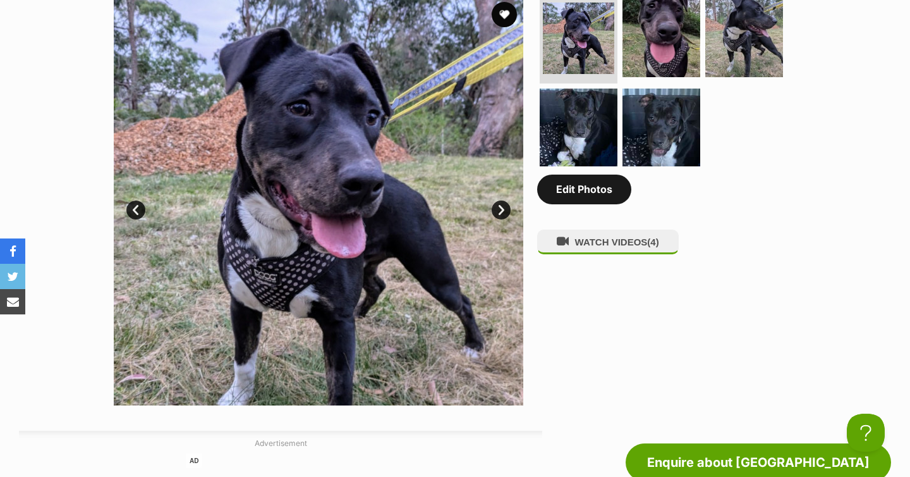
scroll to position [650, 0]
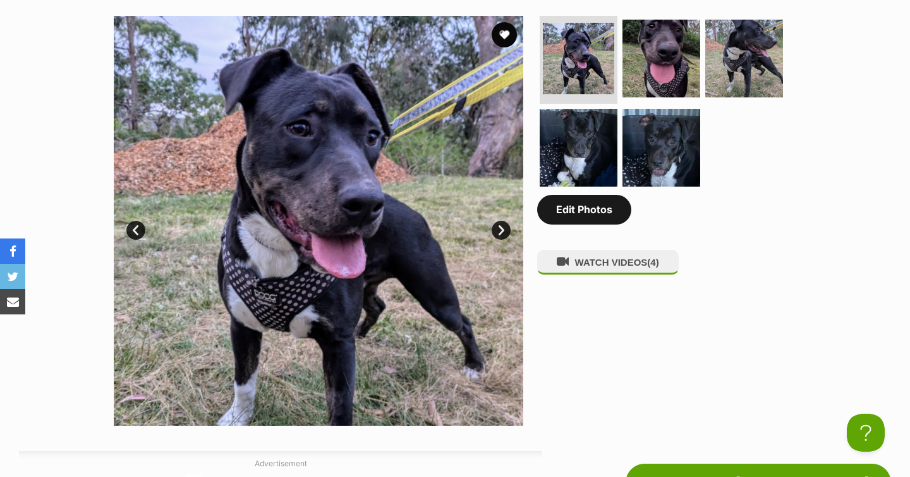
click at [588, 221] on link "Edit Photos" at bounding box center [584, 209] width 94 height 29
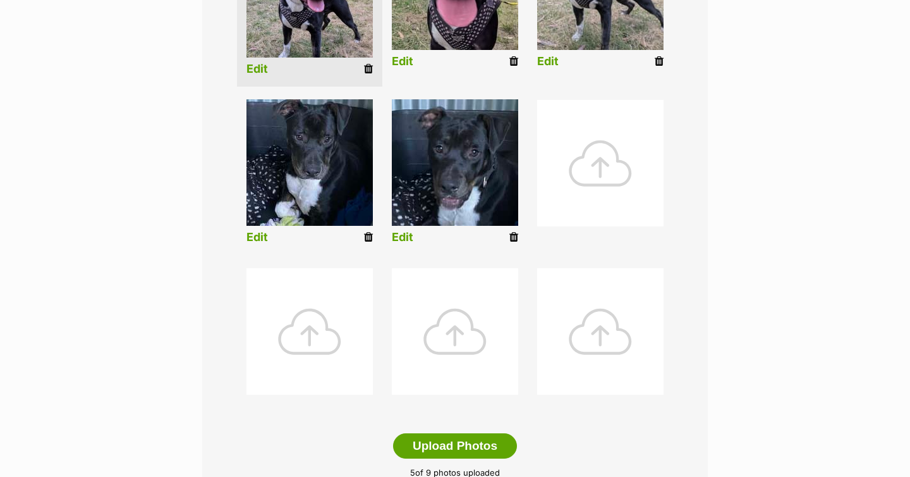
scroll to position [424, 0]
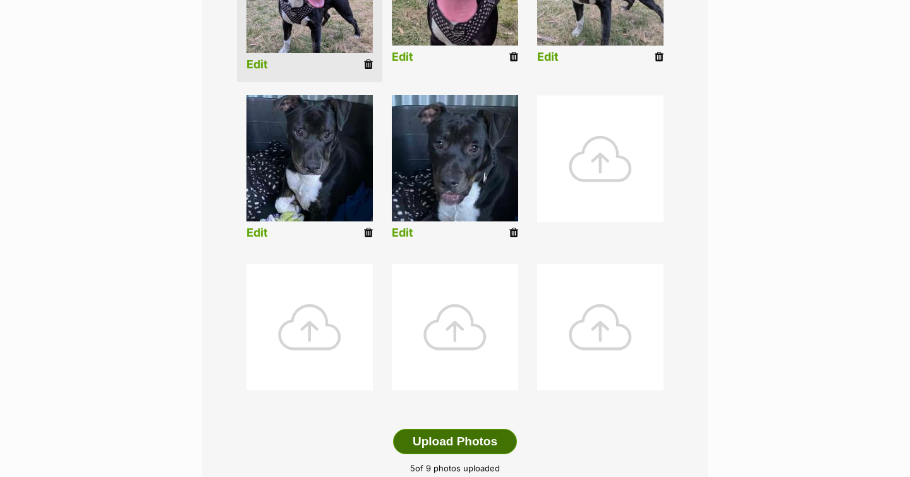
click at [439, 443] on button "Upload Photos" at bounding box center [455, 441] width 124 height 25
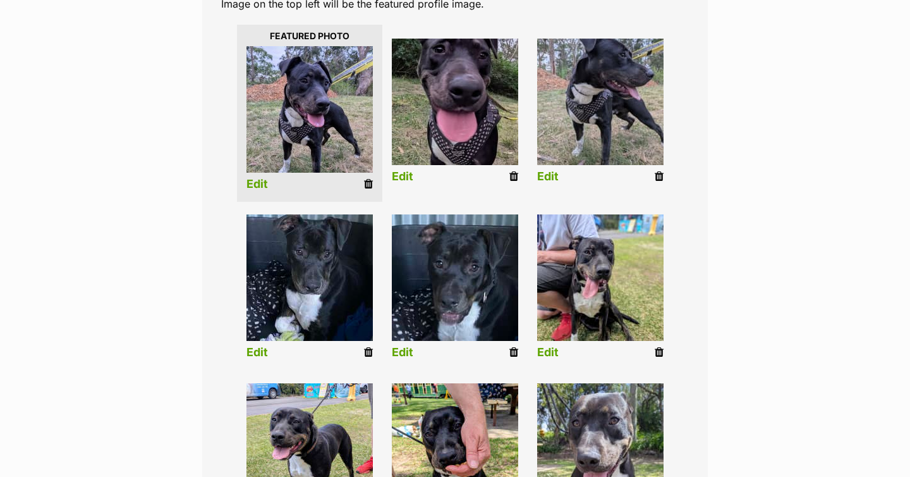
scroll to position [304, 0]
click at [519, 353] on li "Edit" at bounding box center [454, 290] width 145 height 162
click at [509, 350] on icon at bounding box center [513, 352] width 9 height 11
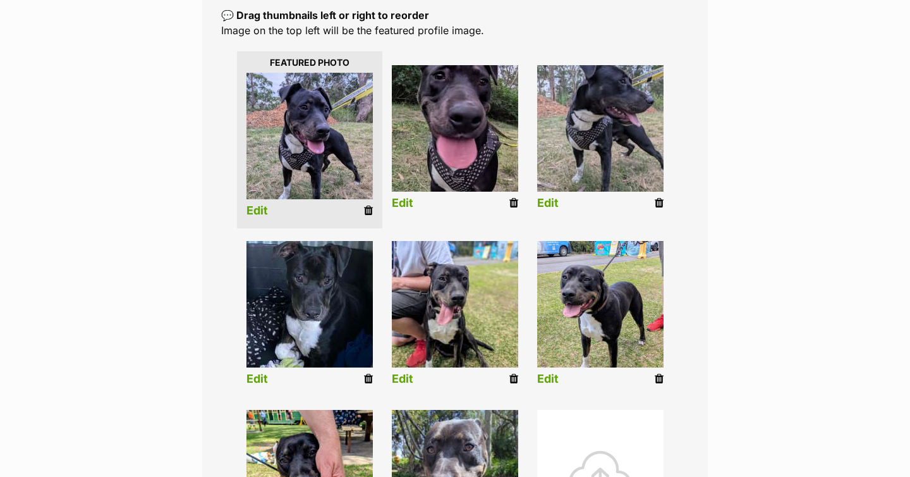
scroll to position [276, 0]
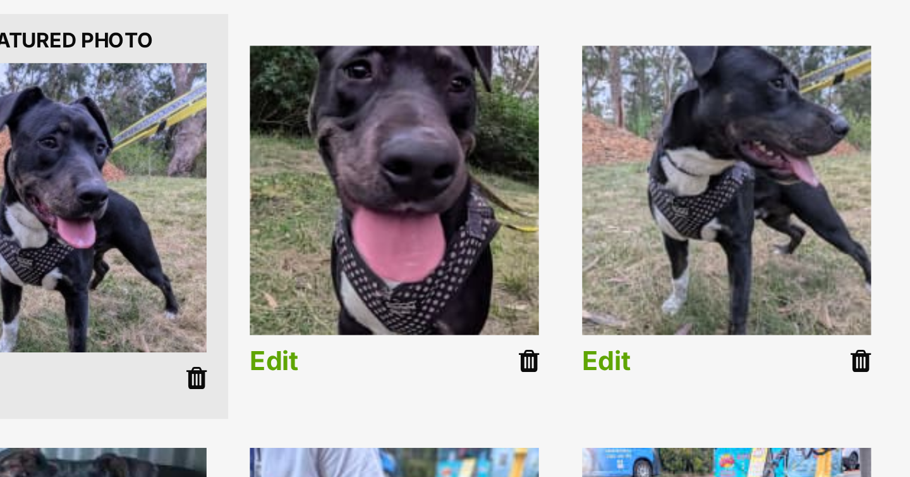
click at [513, 204] on icon at bounding box center [513, 204] width 9 height 11
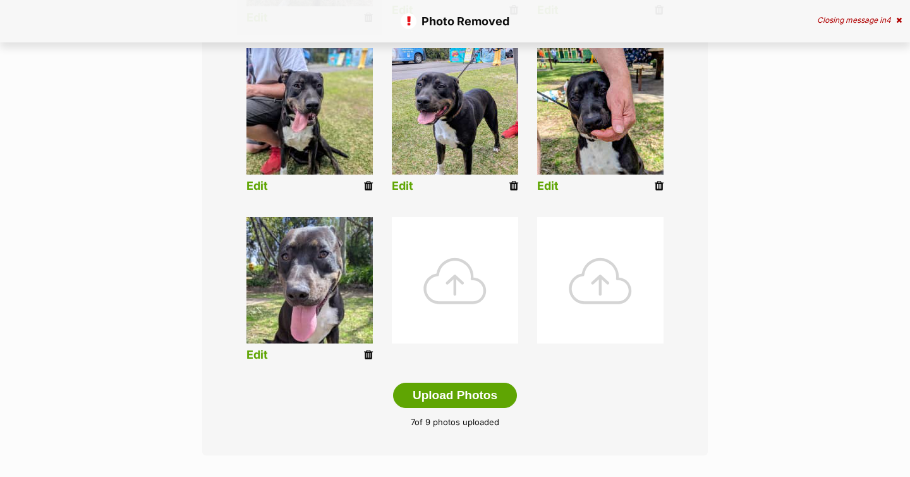
scroll to position [475, 0]
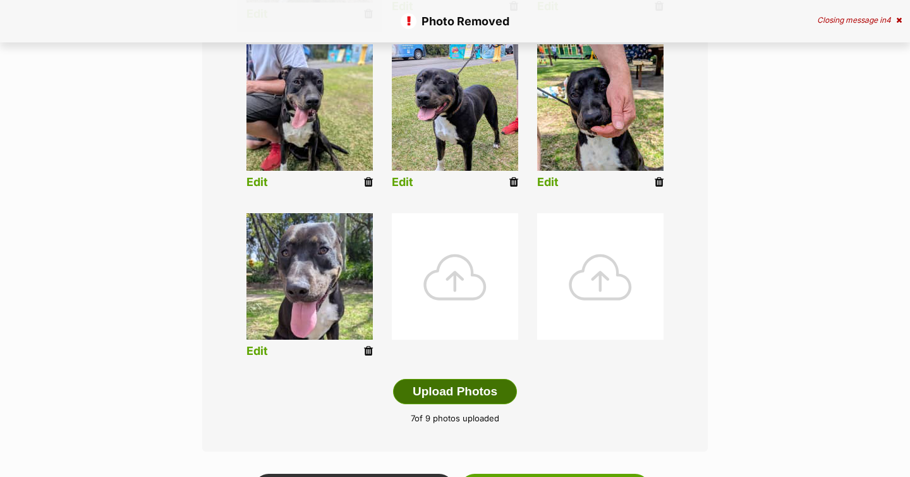
click at [436, 391] on button "Upload Photos" at bounding box center [455, 391] width 124 height 25
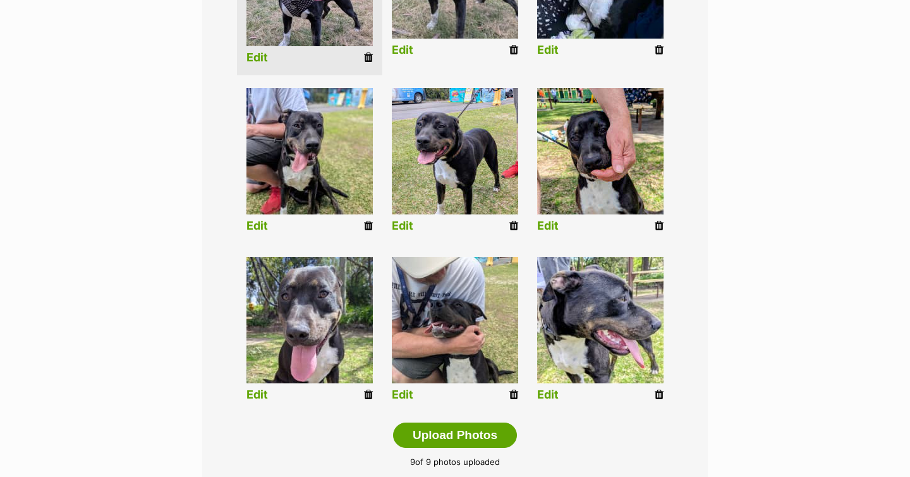
scroll to position [430, 0]
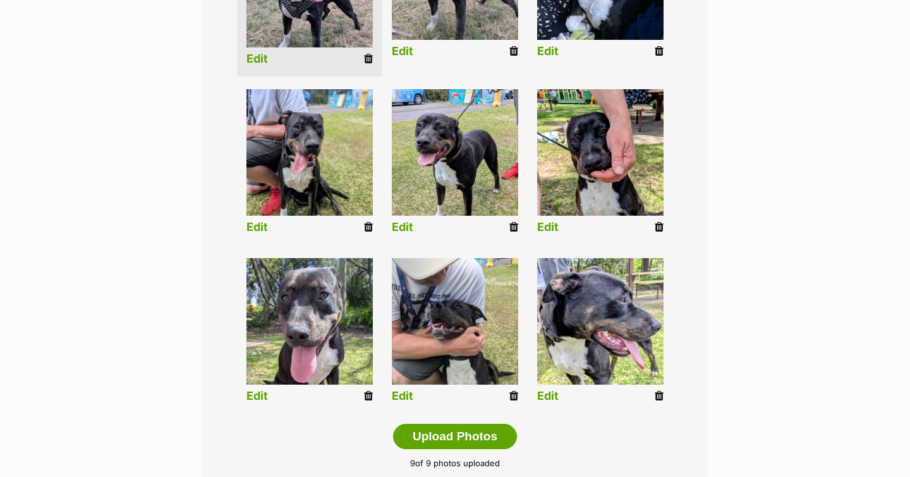
click at [403, 397] on link "Edit" at bounding box center [402, 395] width 21 height 13
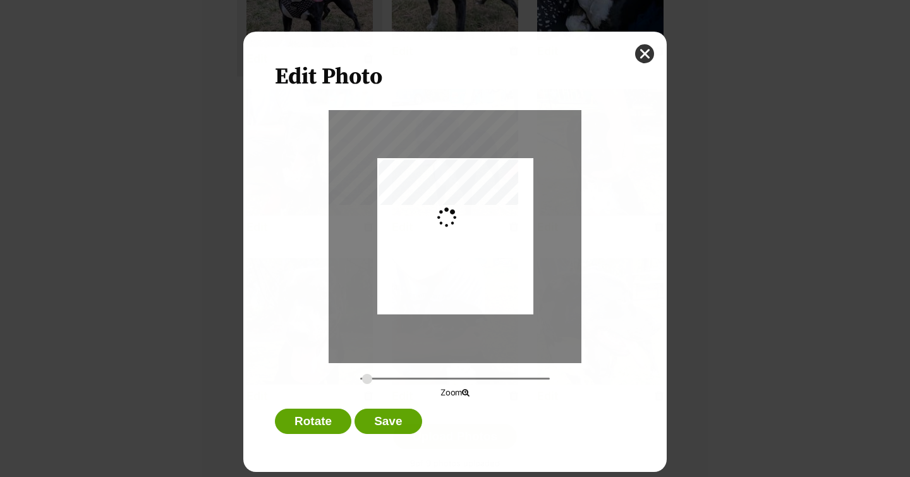
scroll to position [0, 0]
type input "0.2867"
click at [367, 376] on input "Dialog Window - Close (Press escape to close)" at bounding box center [455, 378] width 190 height 12
drag, startPoint x: 433, startPoint y: 291, endPoint x: 434, endPoint y: 279, distance: 12.0
click at [434, 279] on div "Dialog Window - Close (Press escape to close)" at bounding box center [455, 224] width 163 height 217
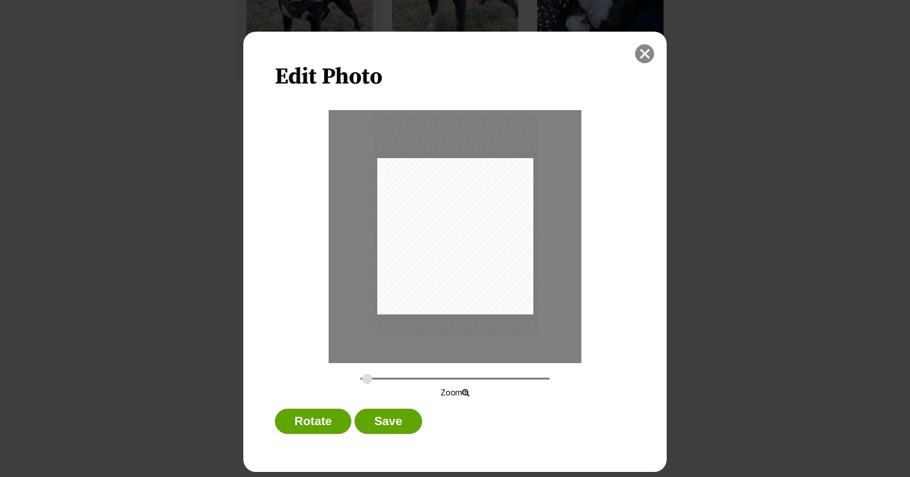
click at [647, 56] on button "close" at bounding box center [644, 53] width 19 height 19
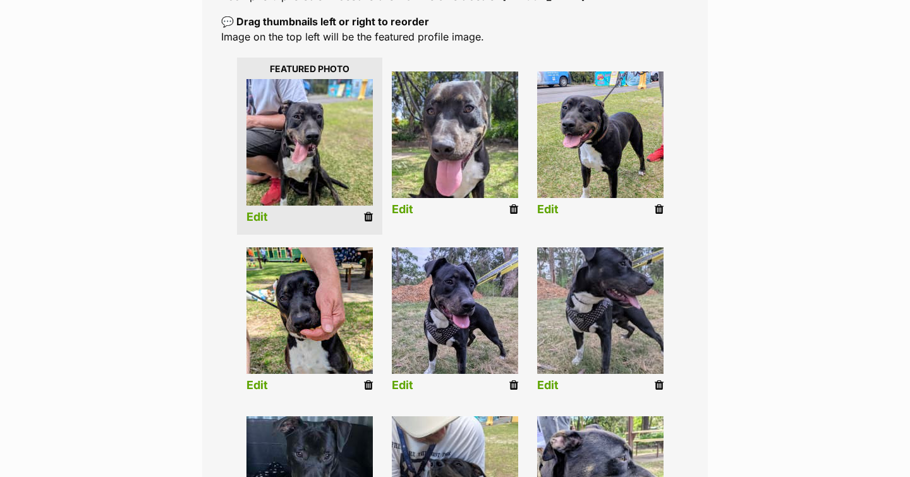
scroll to position [254, 0]
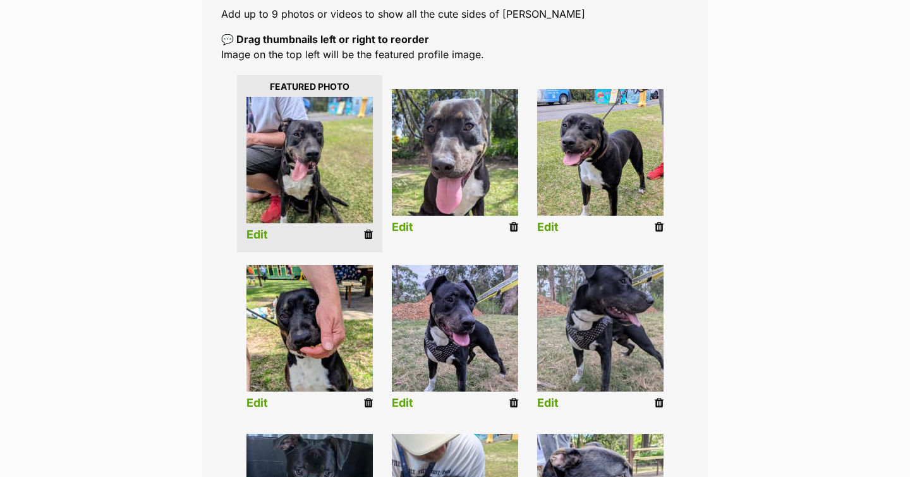
click at [255, 239] on link "Edit" at bounding box center [257, 234] width 21 height 13
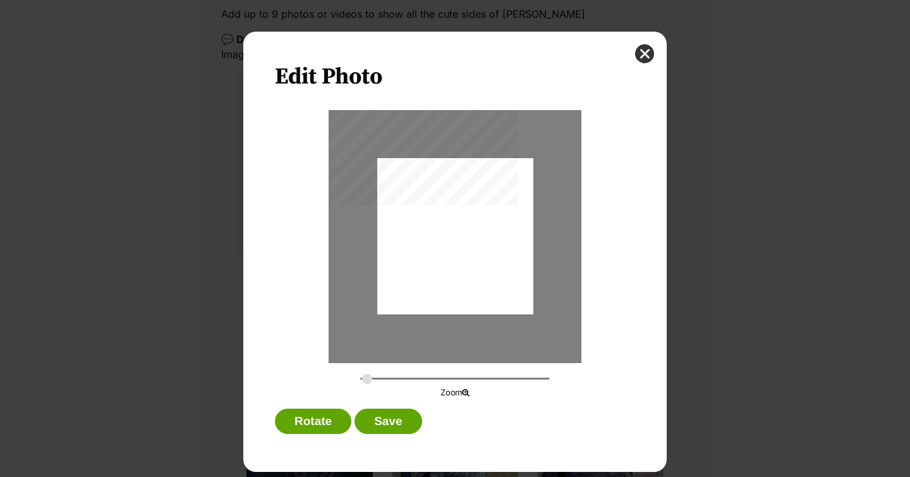
scroll to position [0, 0]
drag, startPoint x: 367, startPoint y: 376, endPoint x: 389, endPoint y: 379, distance: 22.3
type input "0.4421"
click at [389, 379] on input "Dialog Window - Close (Press escape to close)" at bounding box center [455, 378] width 190 height 12
drag, startPoint x: 428, startPoint y: 278, endPoint x: 439, endPoint y: 323, distance: 46.3
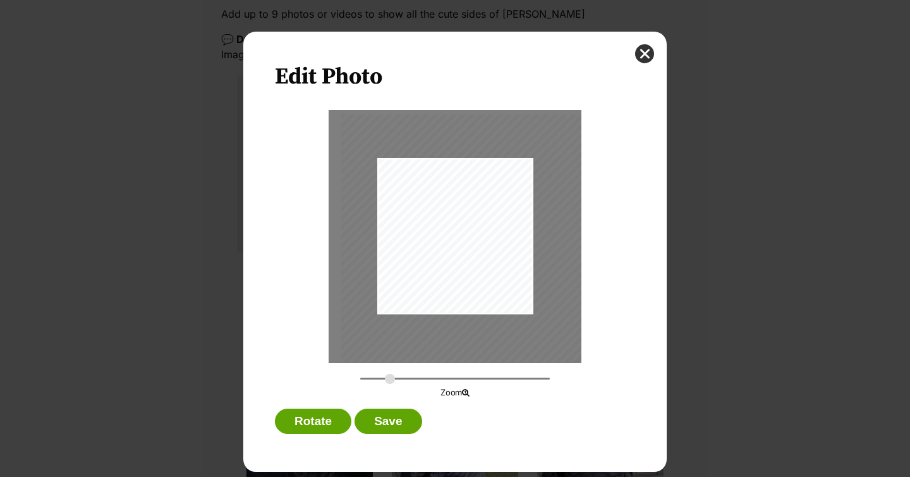
click at [439, 323] on div "Dialog Window - Close (Press escape to close)" at bounding box center [467, 281] width 252 height 335
click at [396, 413] on button "Save" at bounding box center [388, 420] width 67 height 25
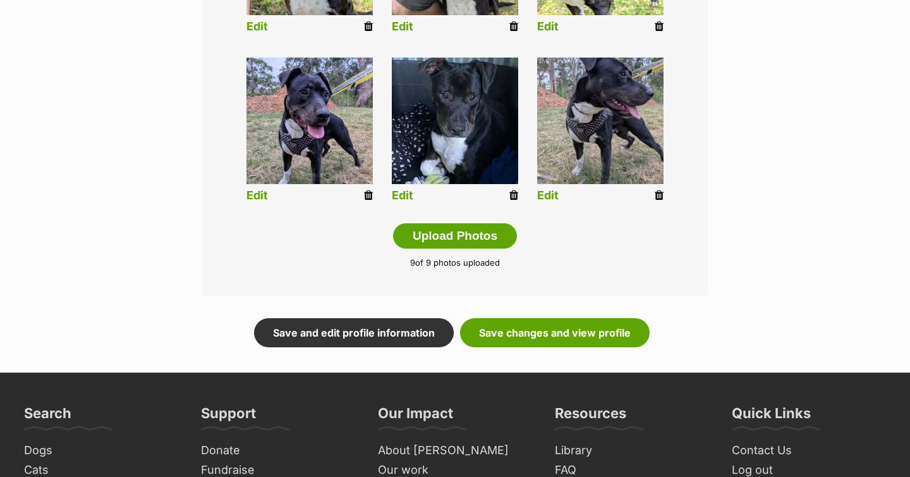
scroll to position [640, 0]
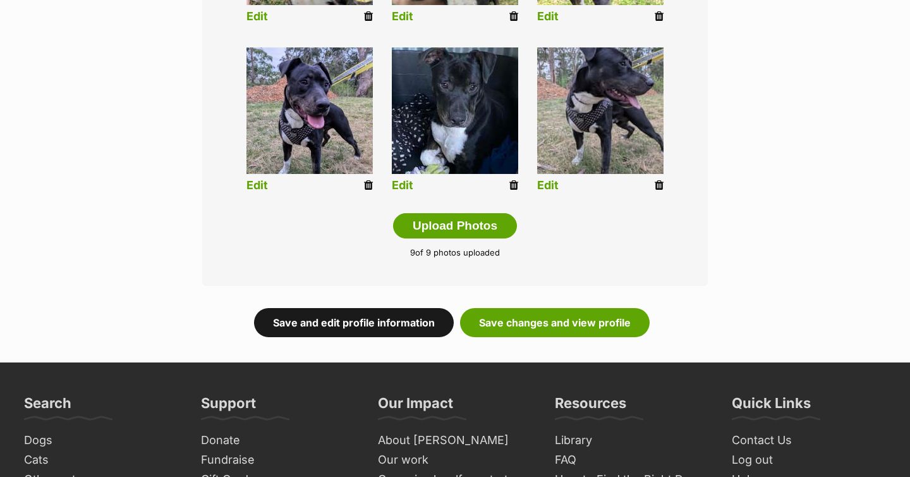
click at [356, 321] on link "Save and edit profile information" at bounding box center [354, 322] width 200 height 29
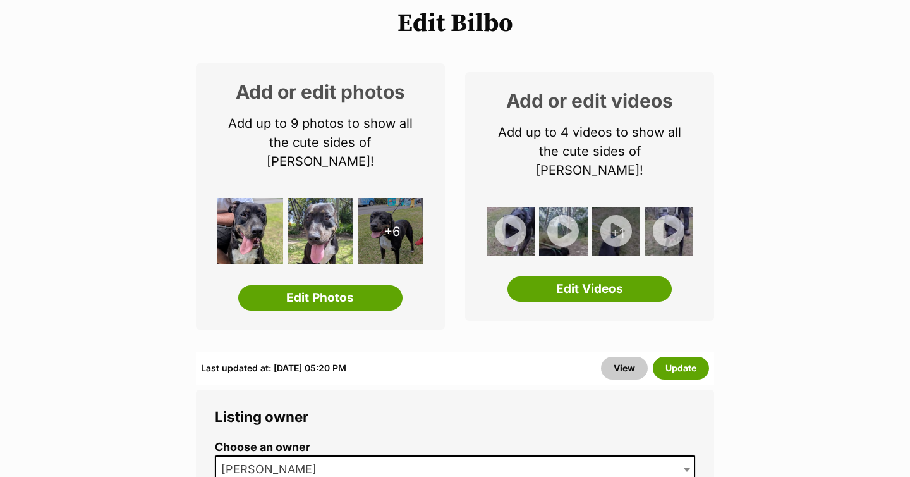
scroll to position [100, 0]
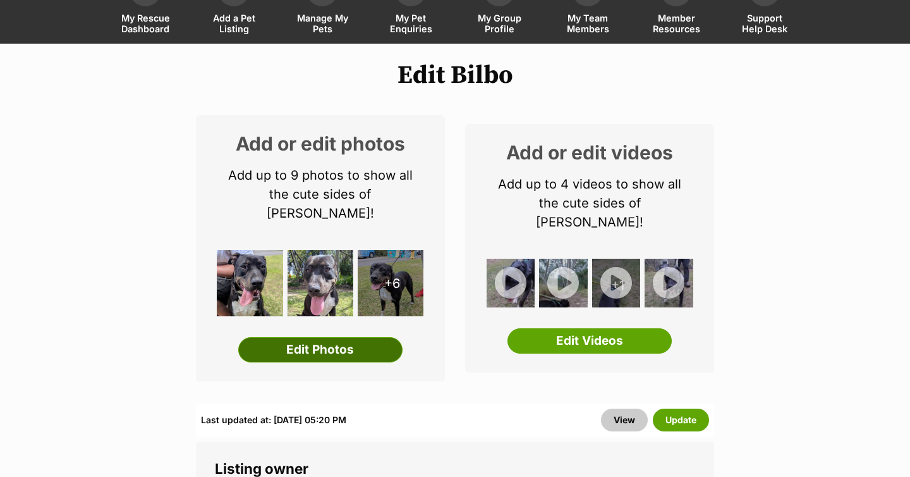
click at [304, 337] on link "Edit Photos" at bounding box center [320, 349] width 164 height 25
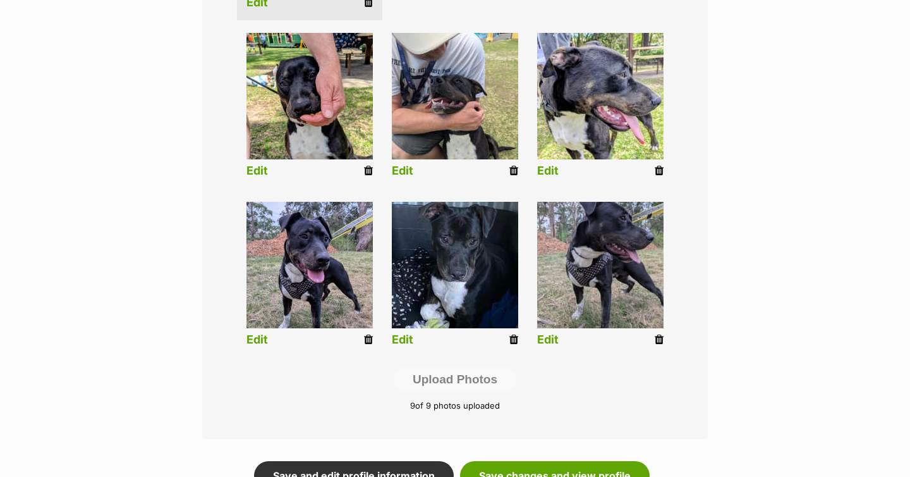
scroll to position [485, 0]
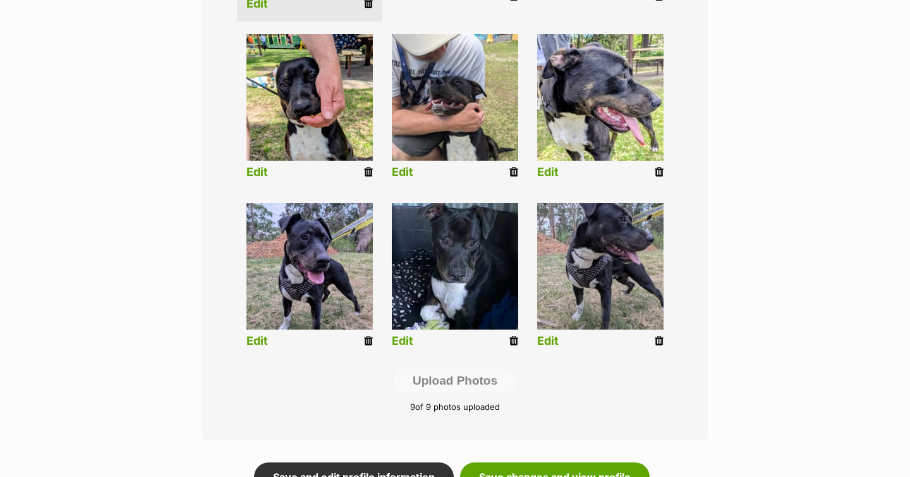
click at [657, 339] on icon at bounding box center [659, 340] width 9 height 11
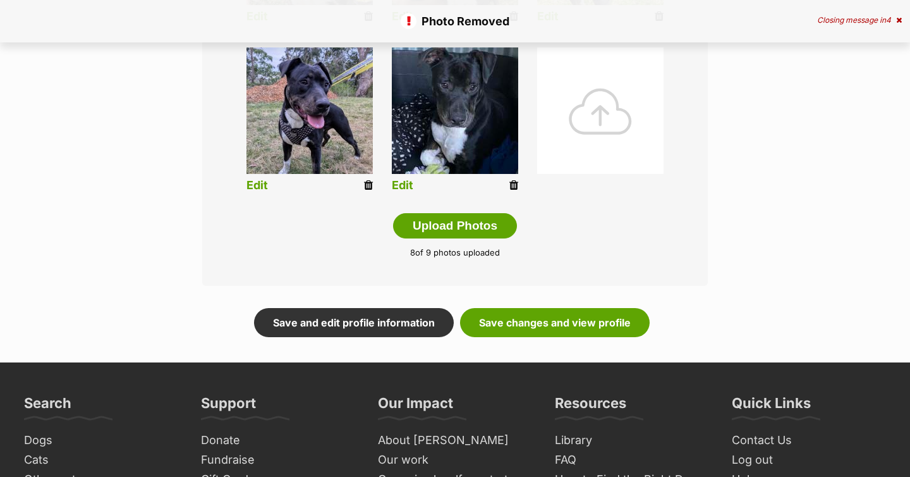
scroll to position [645, 0]
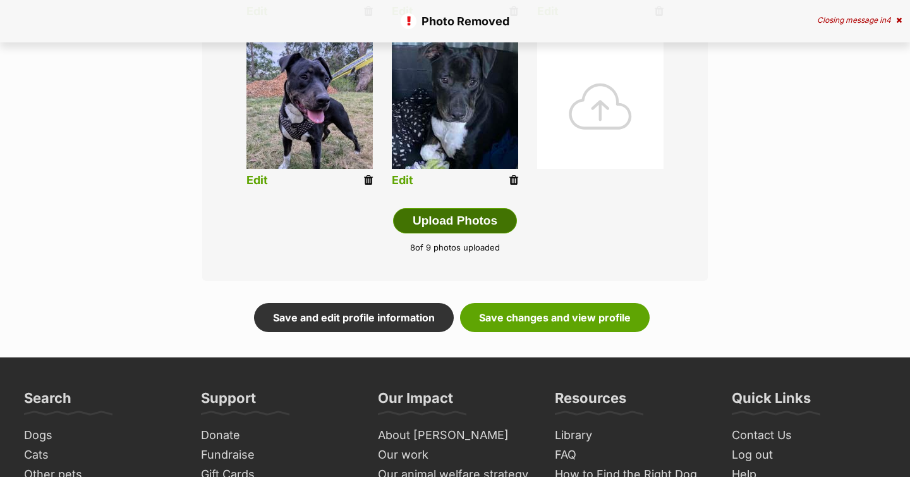
click at [442, 214] on button "Upload Photos" at bounding box center [455, 220] width 124 height 25
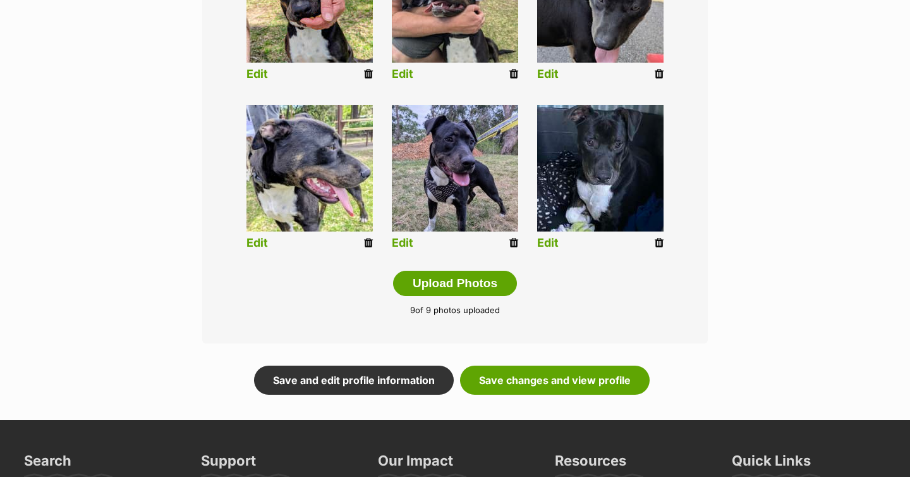
scroll to position [596, 0]
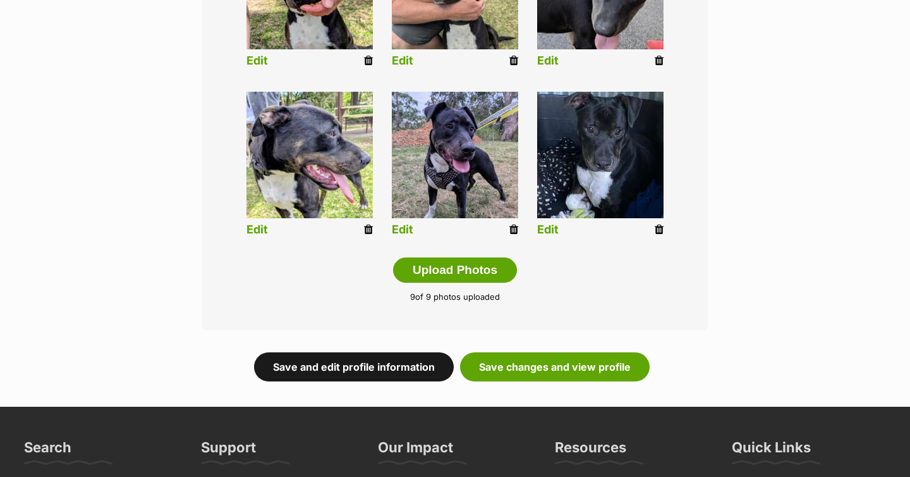
click at [362, 358] on link "Save and edit profile information" at bounding box center [354, 366] width 200 height 29
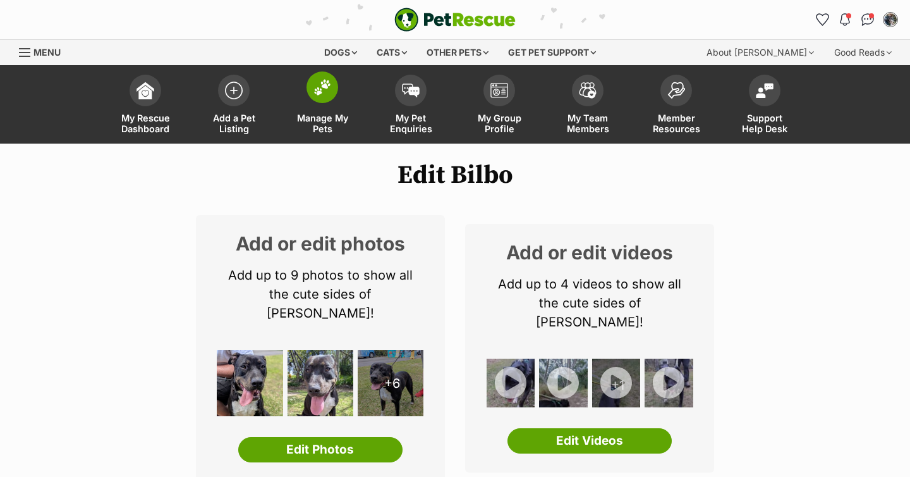
click at [312, 110] on link "Manage My Pets" at bounding box center [322, 105] width 88 height 75
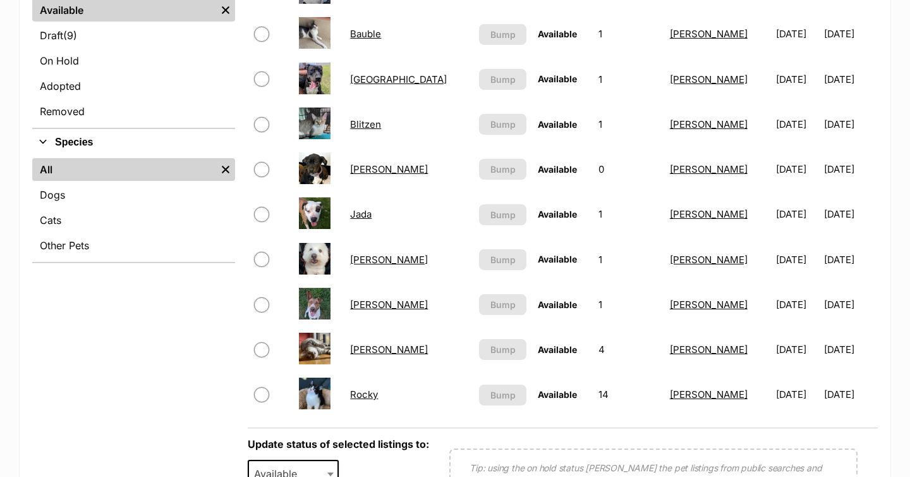
scroll to position [372, 0]
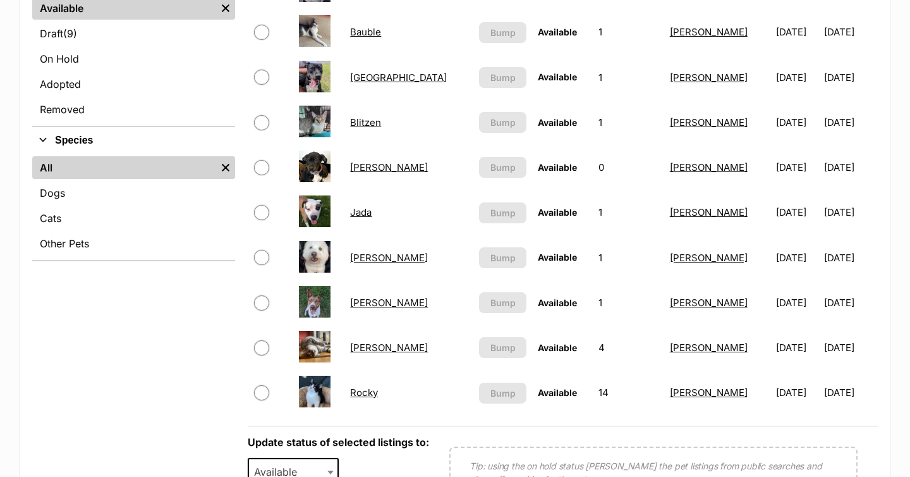
click at [318, 157] on img at bounding box center [315, 166] width 32 height 32
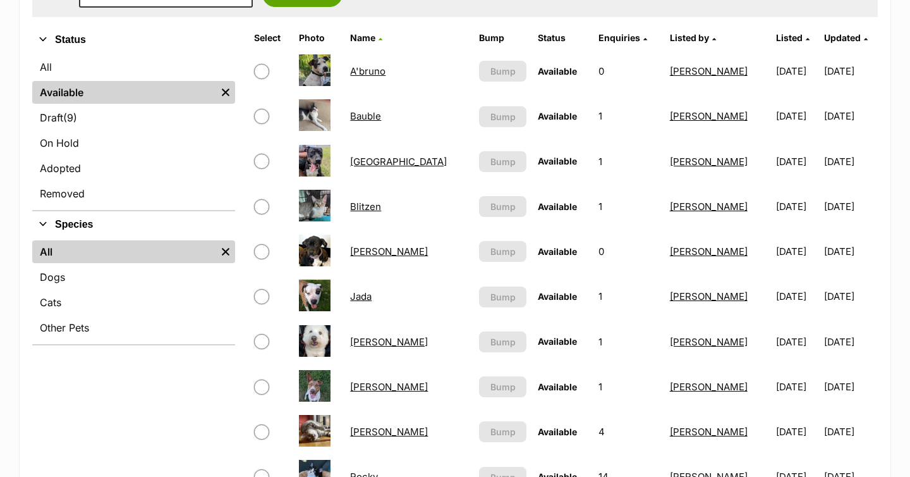
scroll to position [286, 0]
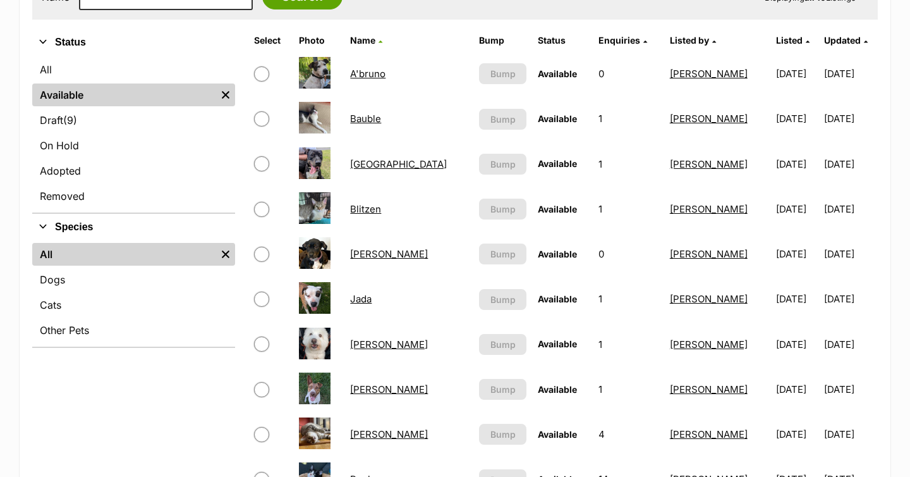
click at [374, 259] on link "[PERSON_NAME]" at bounding box center [389, 254] width 78 height 12
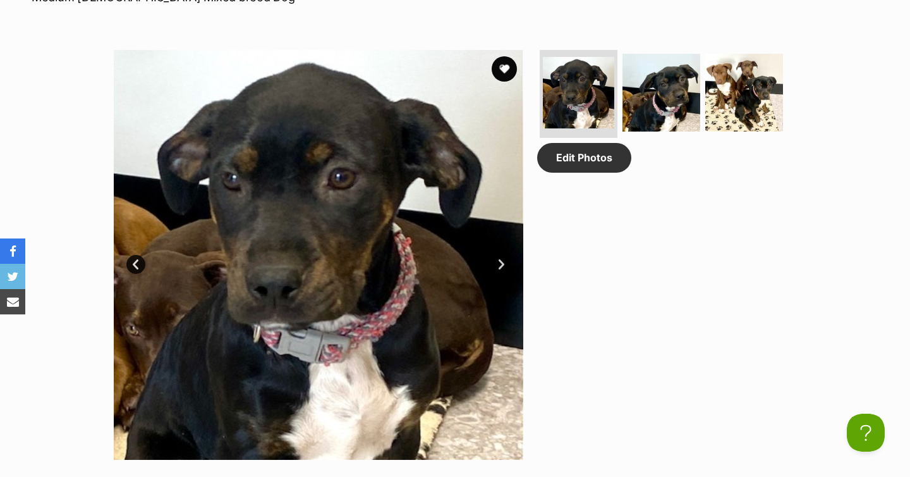
scroll to position [621, 0]
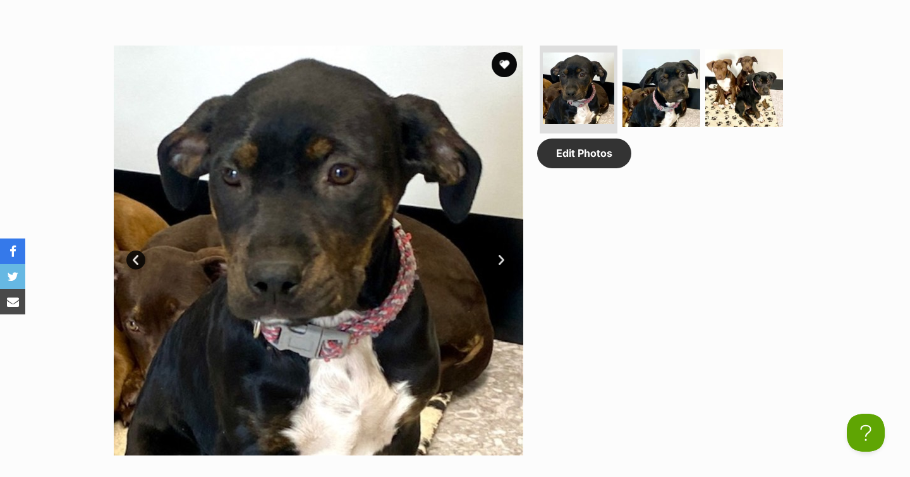
click at [511, 257] on img at bounding box center [319, 251] width 410 height 410
click at [501, 258] on link "Next" at bounding box center [501, 259] width 19 height 19
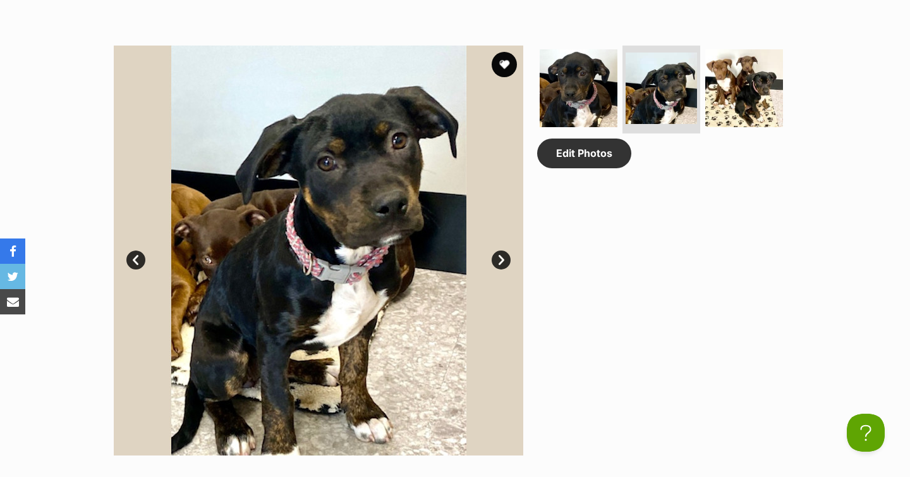
click at [501, 258] on link "Next" at bounding box center [501, 259] width 19 height 19
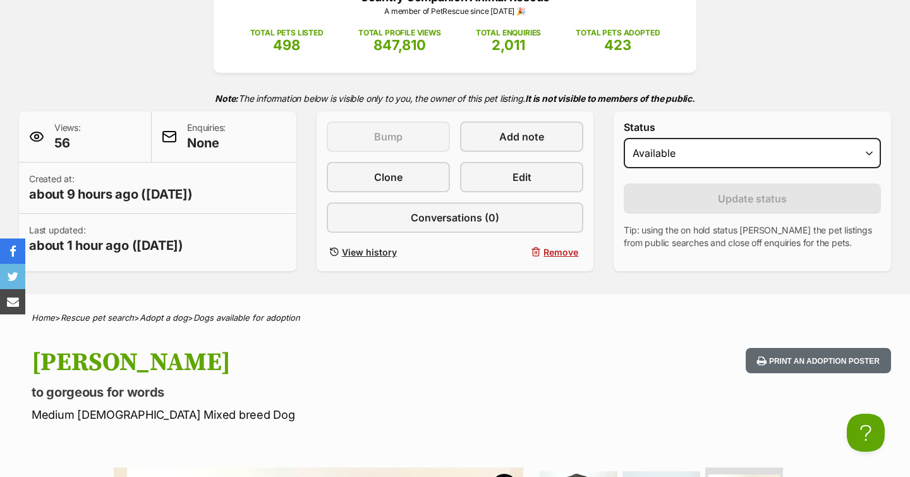
scroll to position [0, 0]
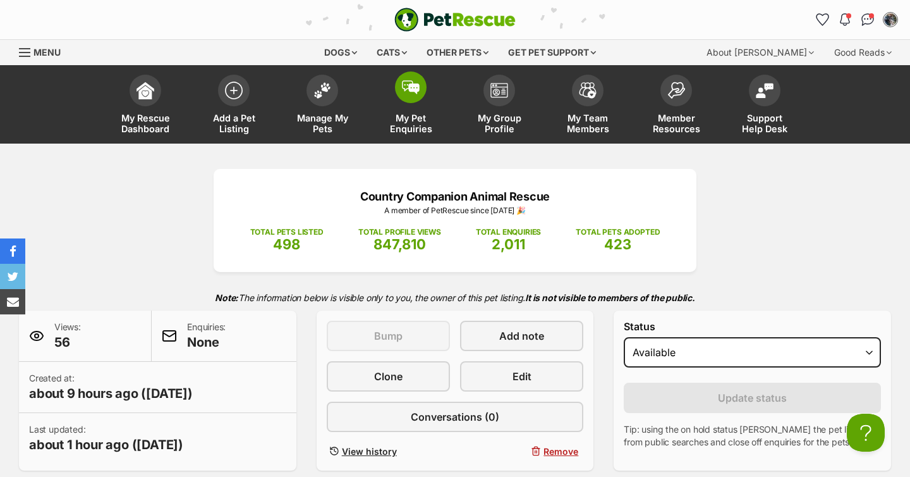
click at [408, 126] on span "My Pet Enquiries" at bounding box center [410, 123] width 57 height 21
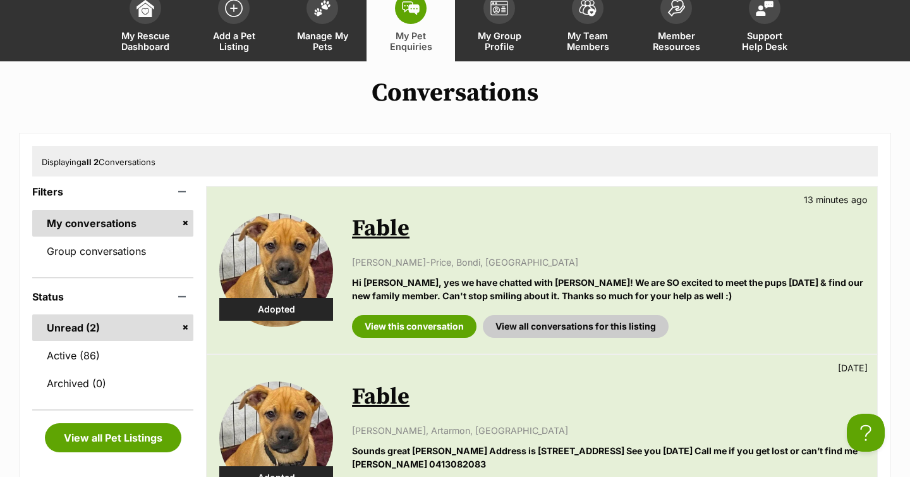
scroll to position [88, 0]
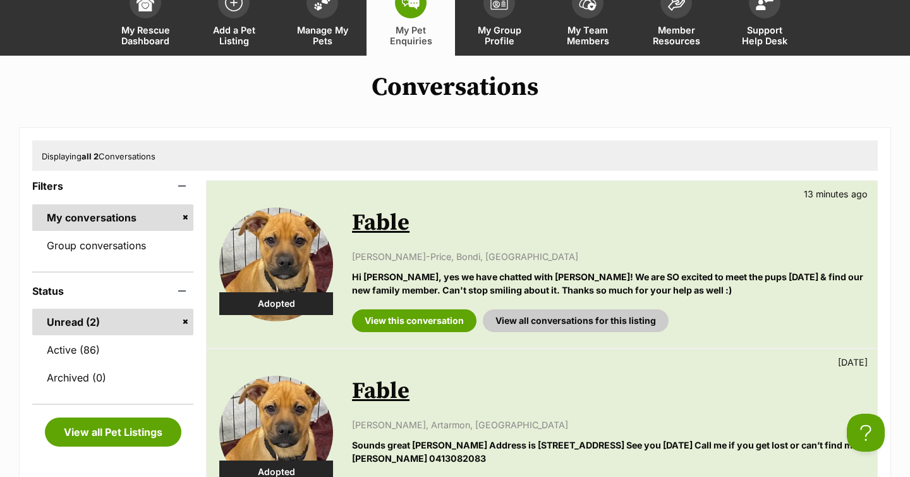
click at [413, 333] on div "Adopted Fable 13 minutes ago Grace Farren-Price, Bondi, NSW Hi Martine, yes we …" at bounding box center [542, 264] width 671 height 167
click at [418, 320] on link "View this conversation" at bounding box center [414, 320] width 125 height 23
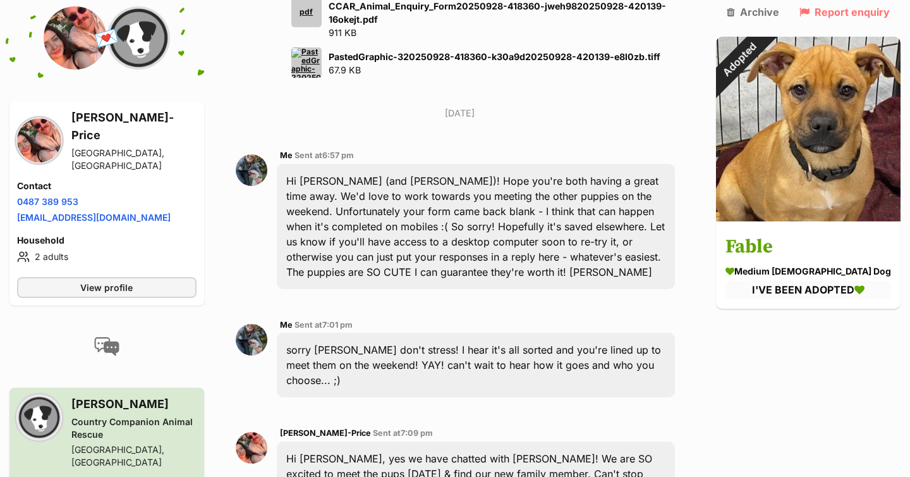
scroll to position [1585, 0]
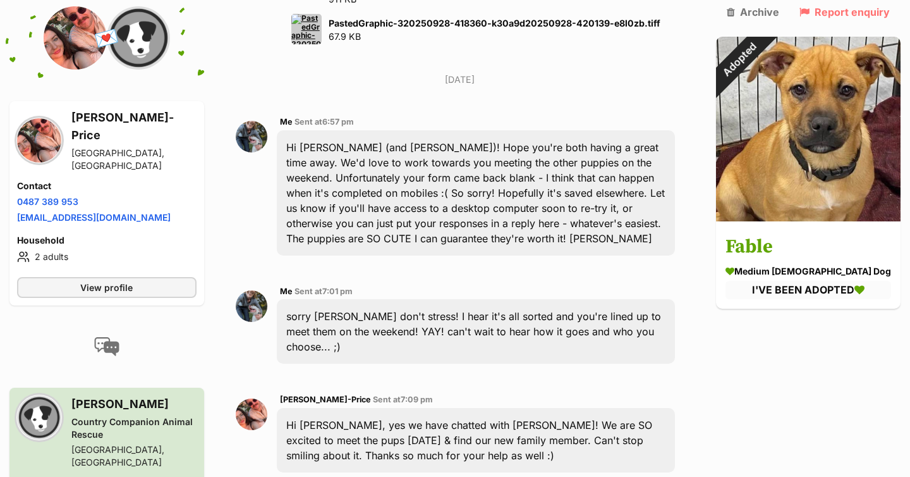
type textarea "omg you will DIE they are so sweet and adorable!!! can't wait for the update :D…"
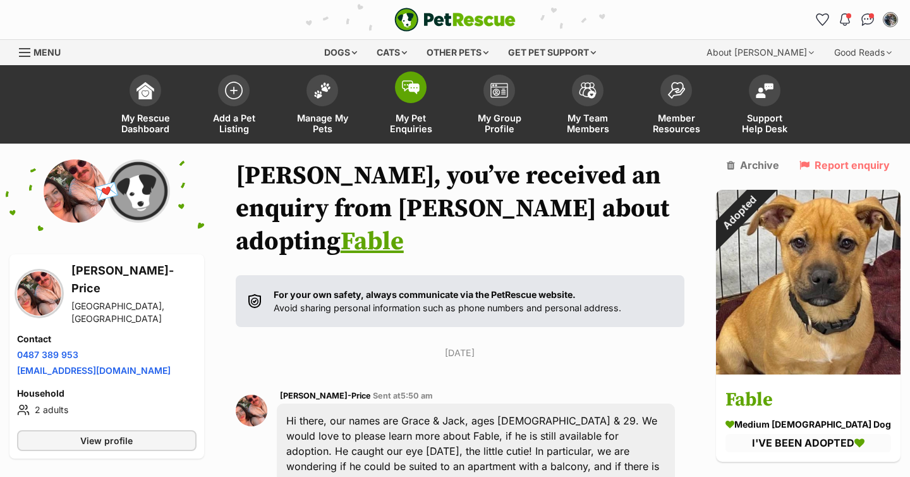
click at [405, 114] on span "My Pet Enquiries" at bounding box center [410, 123] width 57 height 21
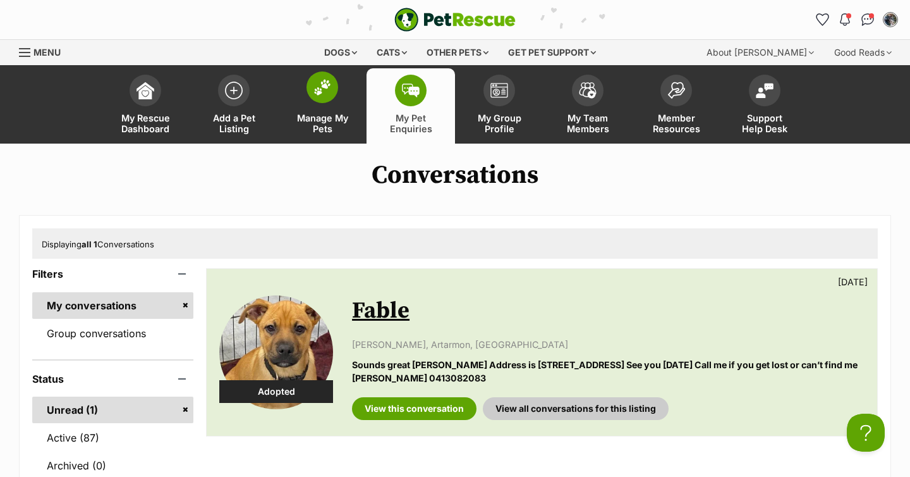
click at [317, 119] on span "Manage My Pets" at bounding box center [322, 123] width 57 height 21
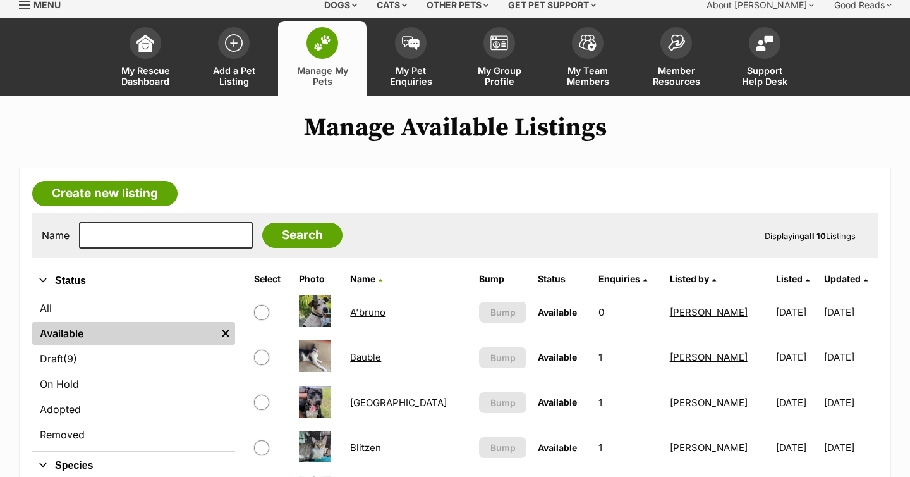
scroll to position [71, 0]
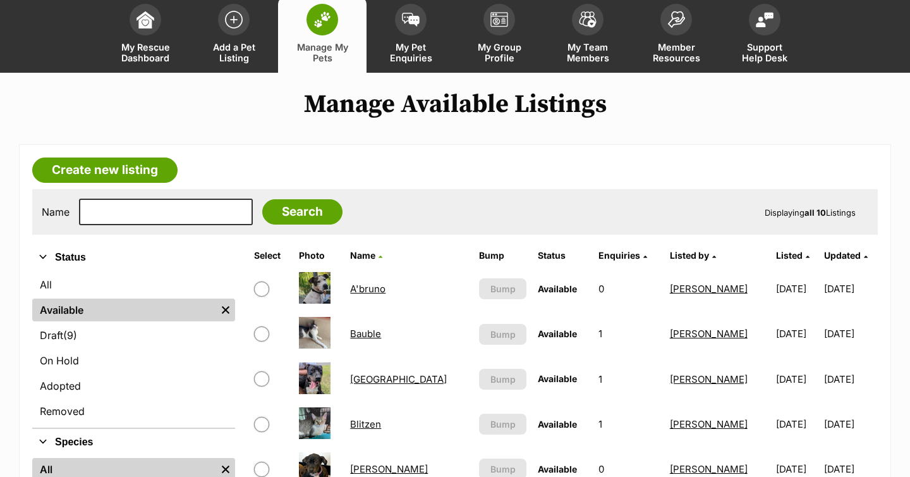
click at [365, 375] on link "[GEOGRAPHIC_DATA]" at bounding box center [398, 379] width 97 height 12
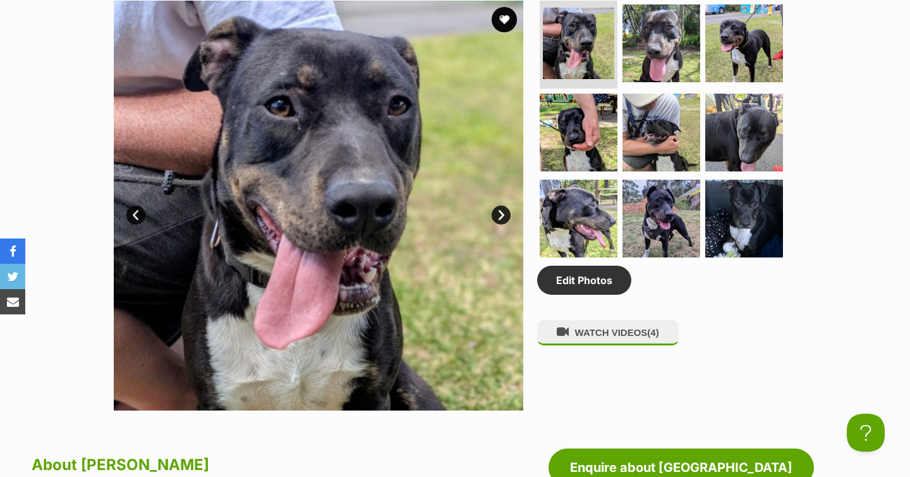
scroll to position [666, 0]
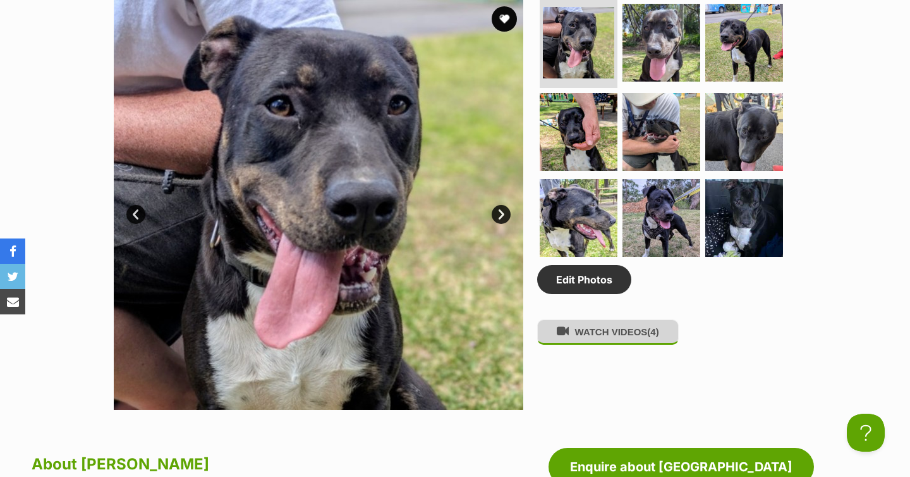
click at [597, 341] on button "WATCH VIDEOS (4)" at bounding box center [608, 331] width 142 height 25
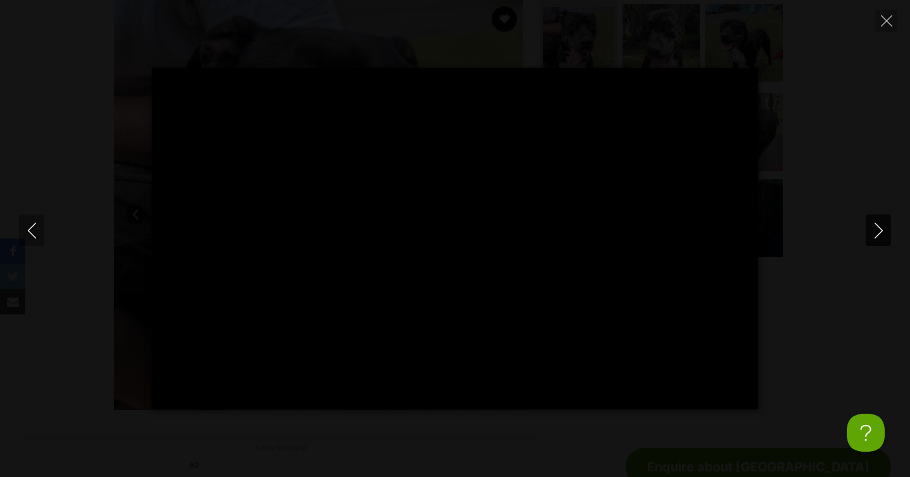
click at [875, 230] on icon "Next" at bounding box center [879, 230] width 16 height 16
type input "70.73"
click at [875, 230] on icon "Next" at bounding box center [879, 230] width 16 height 16
type input "15.03"
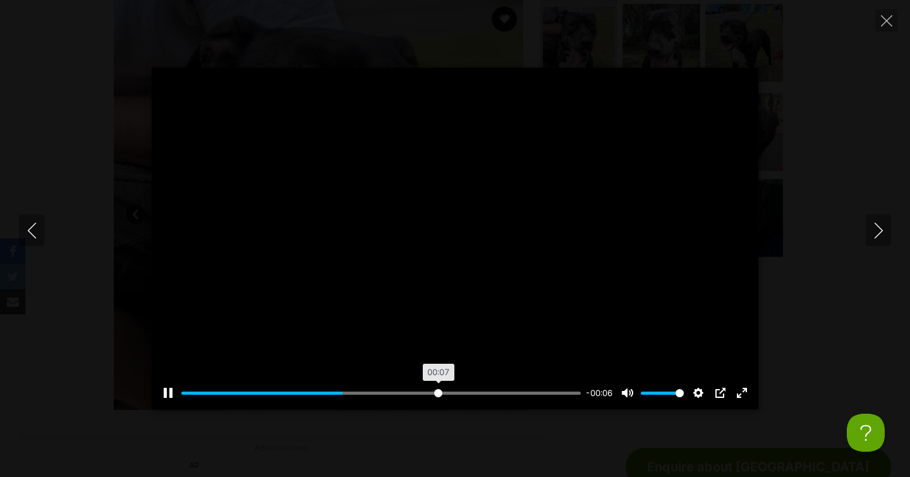
click at [437, 390] on input "Seek" at bounding box center [380, 393] width 399 height 12
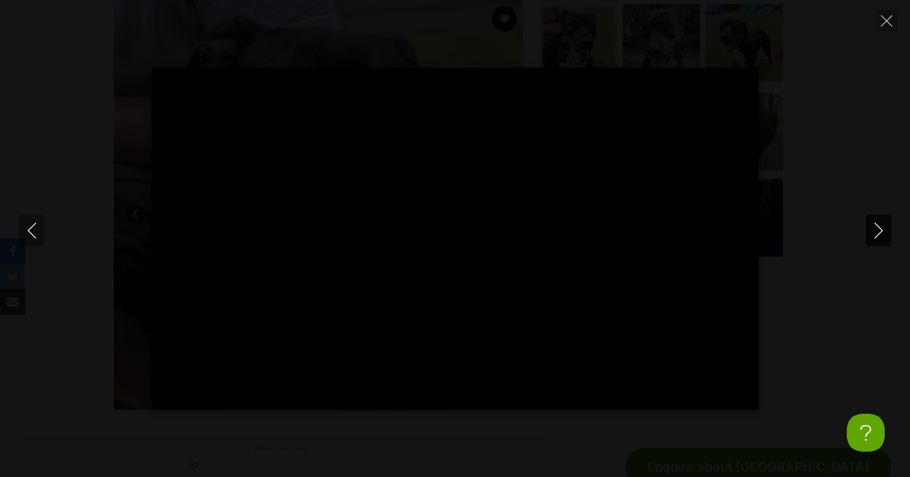
click at [867, 240] on button "Next" at bounding box center [878, 230] width 25 height 32
type input "79.29"
click at [885, 23] on icon "Close" at bounding box center [886, 20] width 11 height 11
type input "33.87"
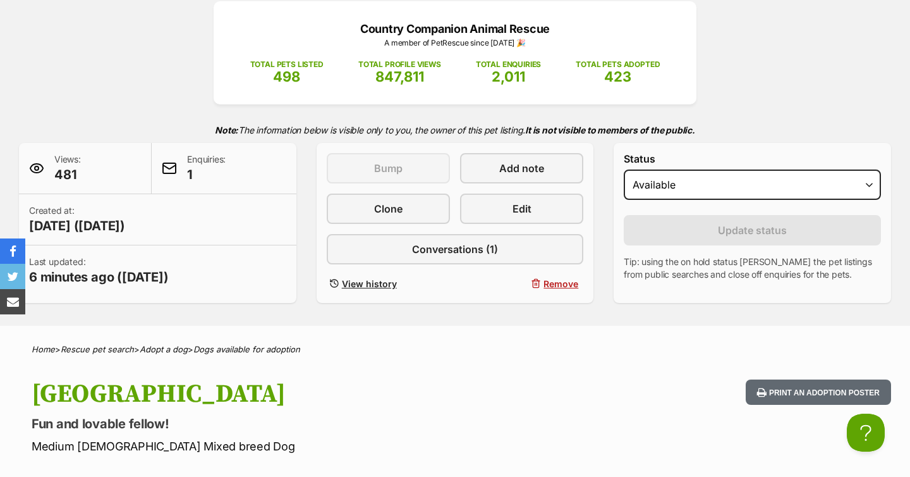
scroll to position [161, 0]
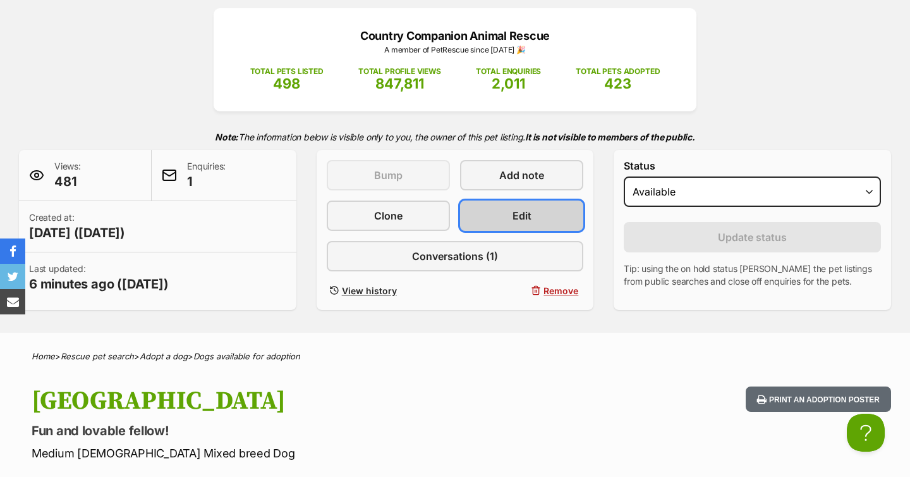
click at [549, 224] on link "Edit" at bounding box center [521, 215] width 123 height 30
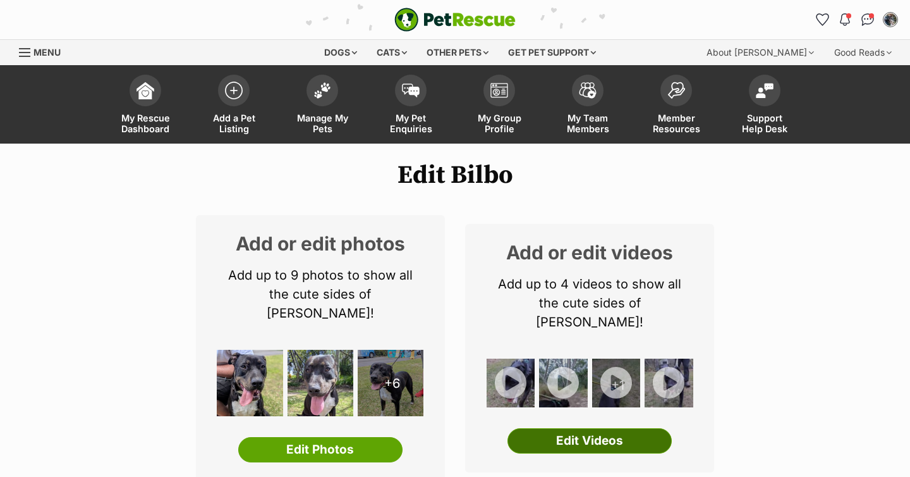
click at [595, 428] on link "Edit Videos" at bounding box center [590, 440] width 164 height 25
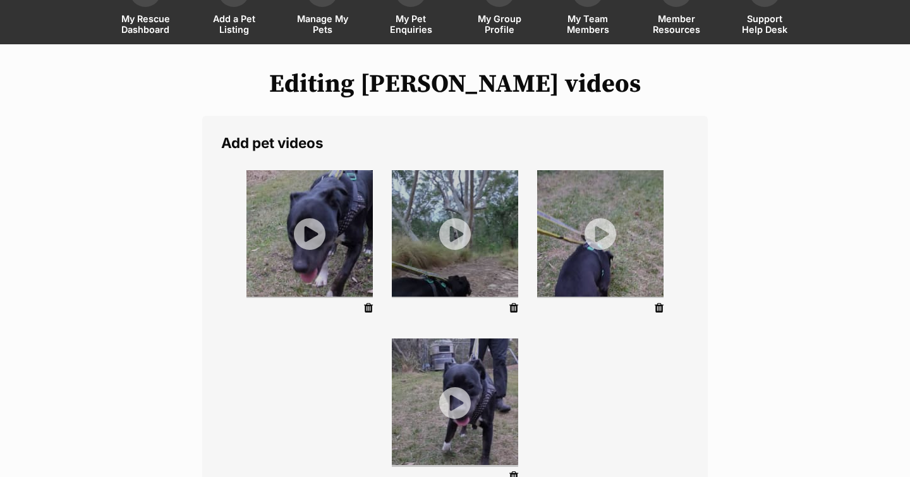
scroll to position [123, 0]
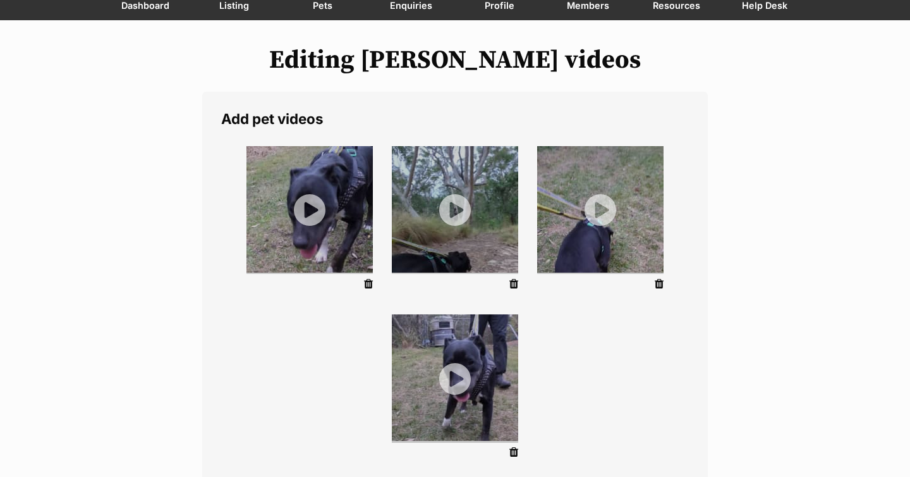
click at [370, 284] on icon at bounding box center [368, 283] width 9 height 11
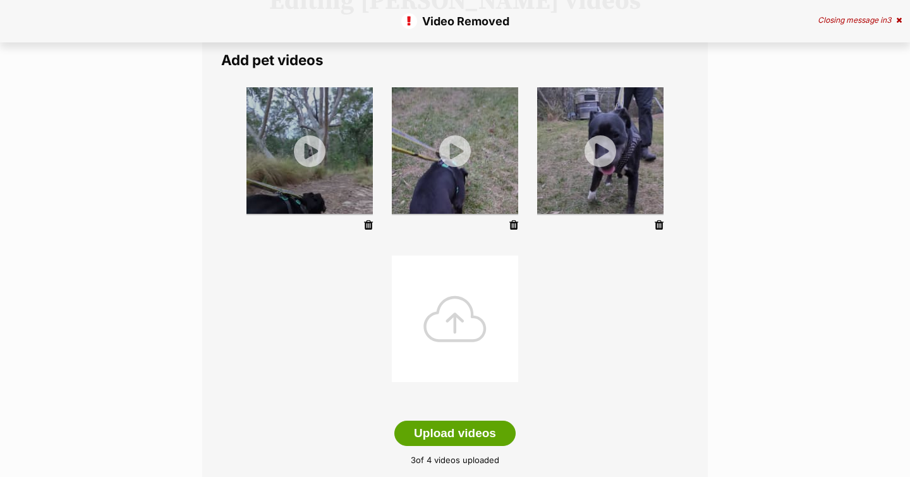
scroll to position [168, 0]
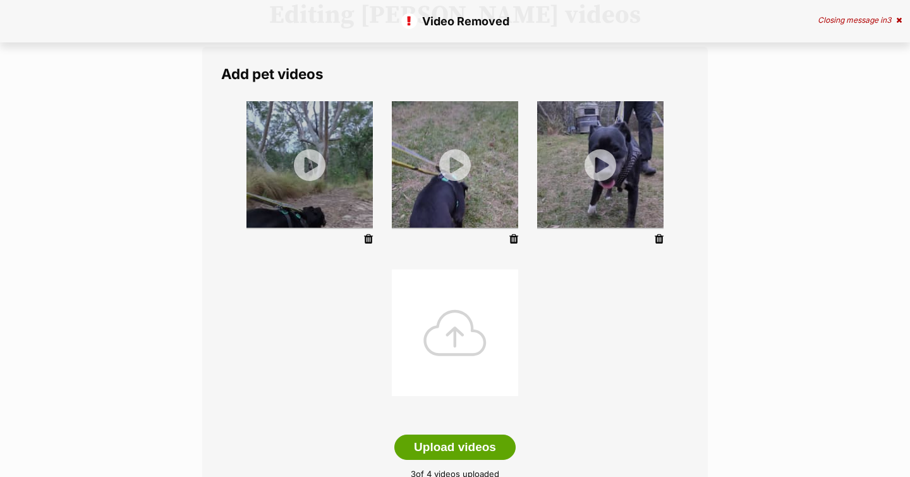
click at [517, 237] on icon at bounding box center [513, 238] width 9 height 11
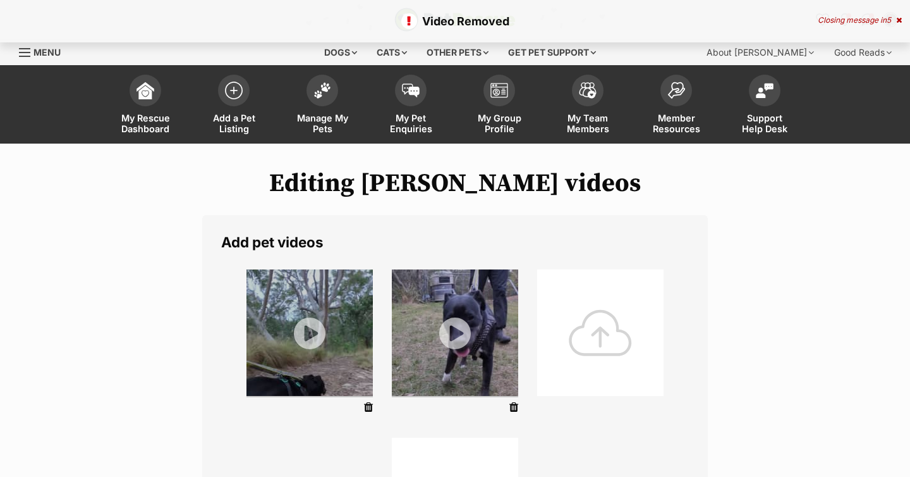
click at [513, 406] on icon at bounding box center [513, 406] width 9 height 11
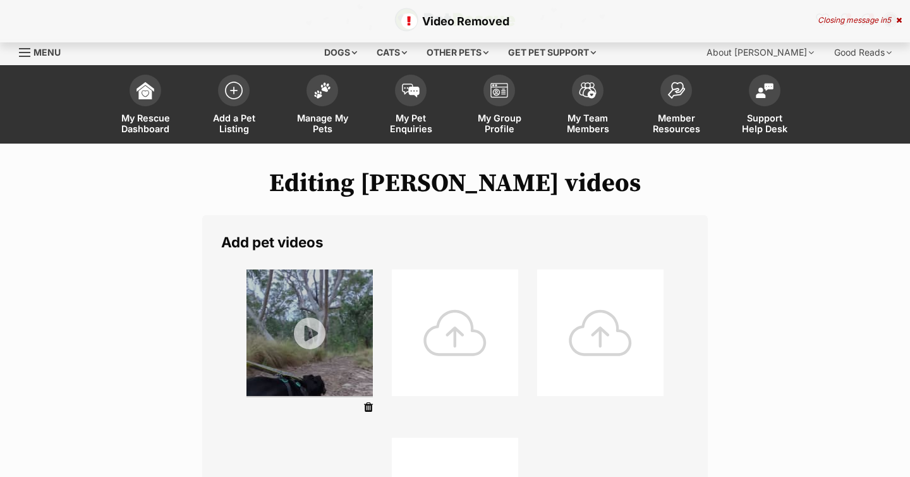
click at [367, 403] on icon at bounding box center [368, 406] width 9 height 11
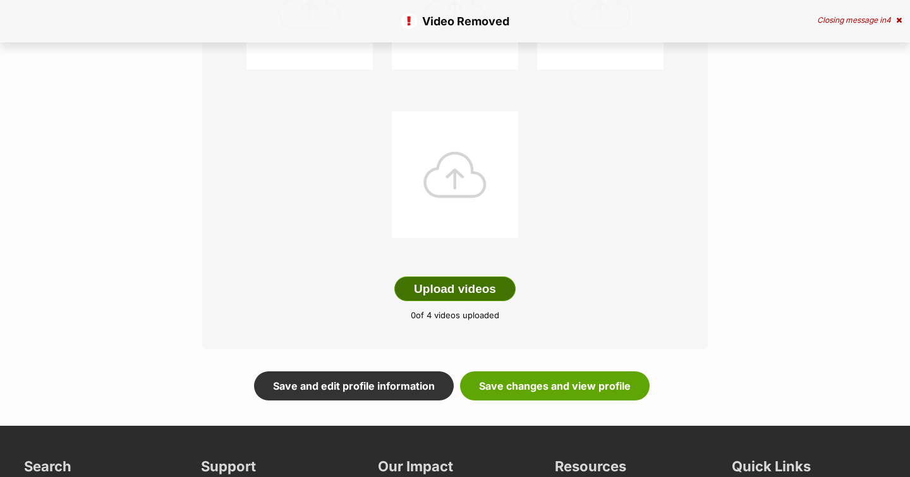
click at [466, 290] on button "Upload videos" at bounding box center [454, 288] width 121 height 25
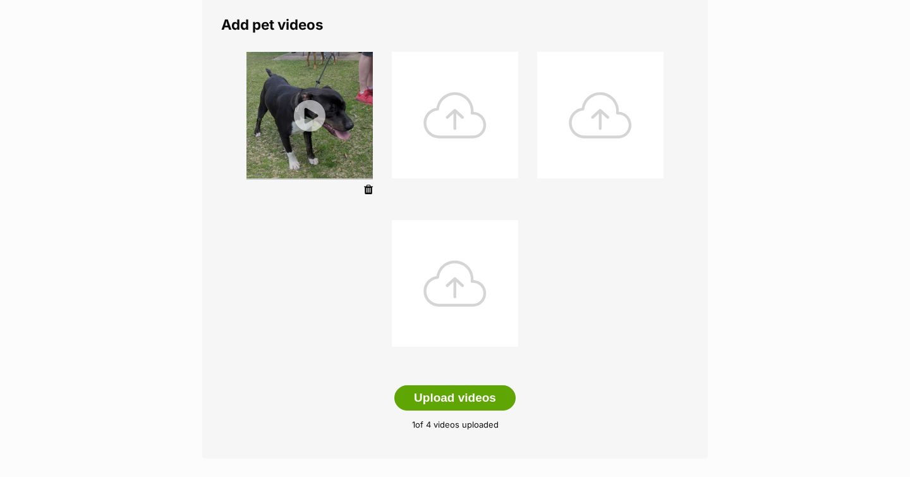
scroll to position [218, 0]
click at [464, 395] on button "Upload videos" at bounding box center [454, 396] width 121 height 25
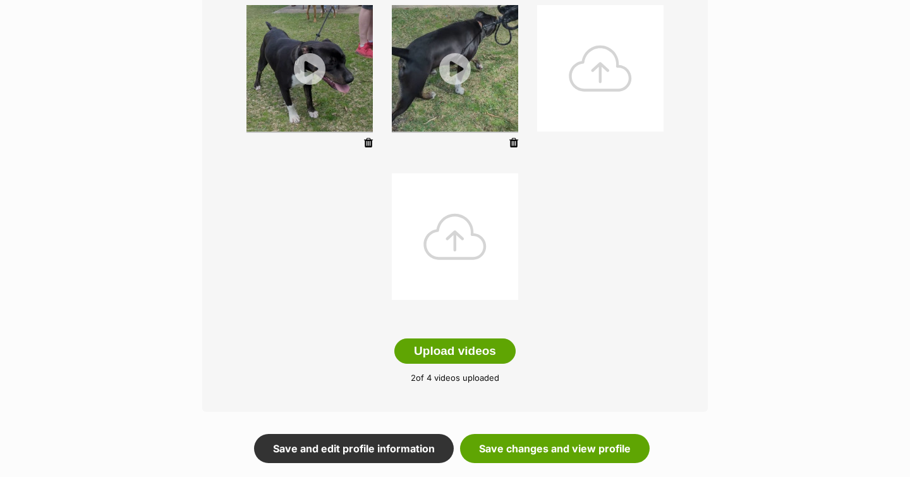
scroll to position [264, 0]
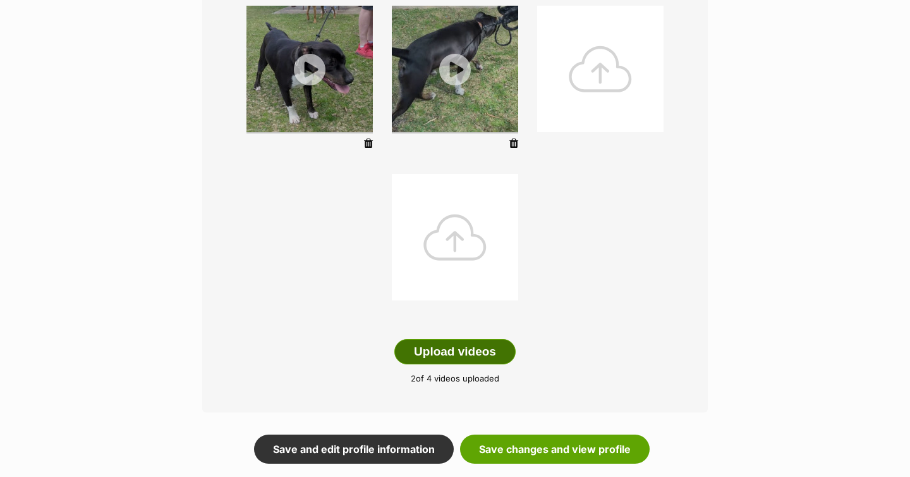
click at [470, 356] on button "Upload videos" at bounding box center [454, 351] width 121 height 25
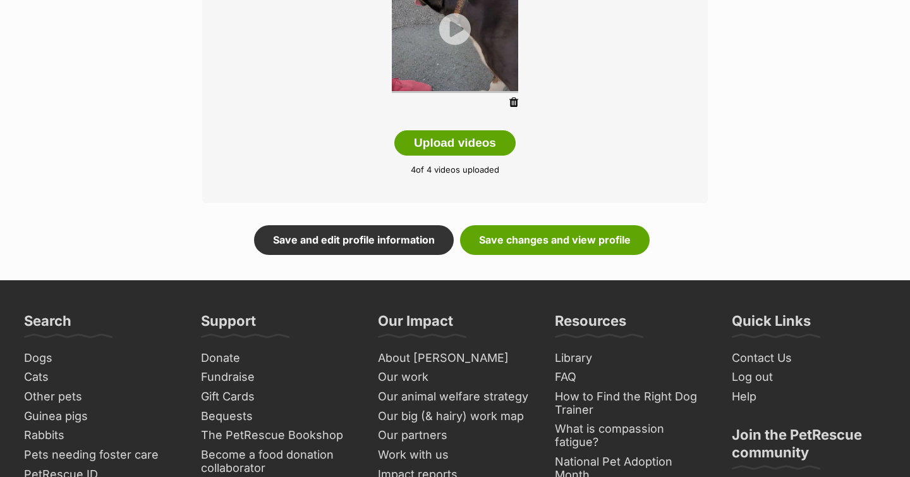
scroll to position [457, 0]
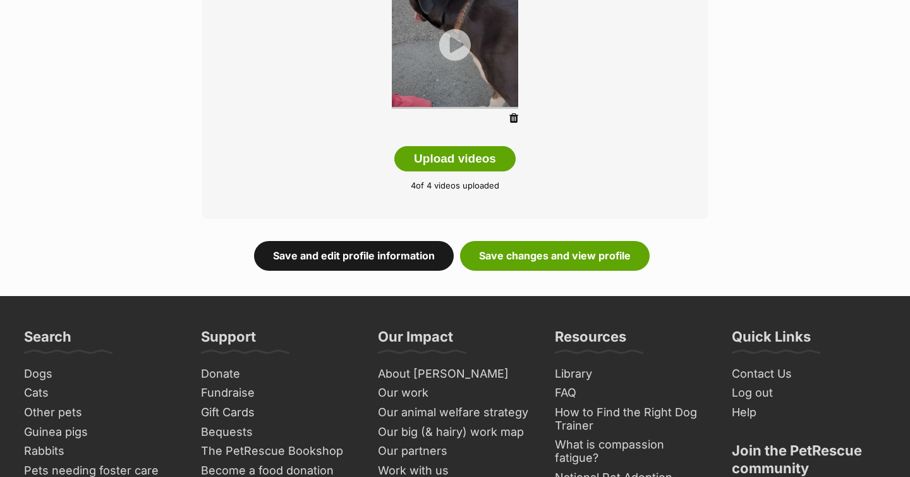
click at [348, 252] on link "Save and edit profile information" at bounding box center [354, 255] width 200 height 29
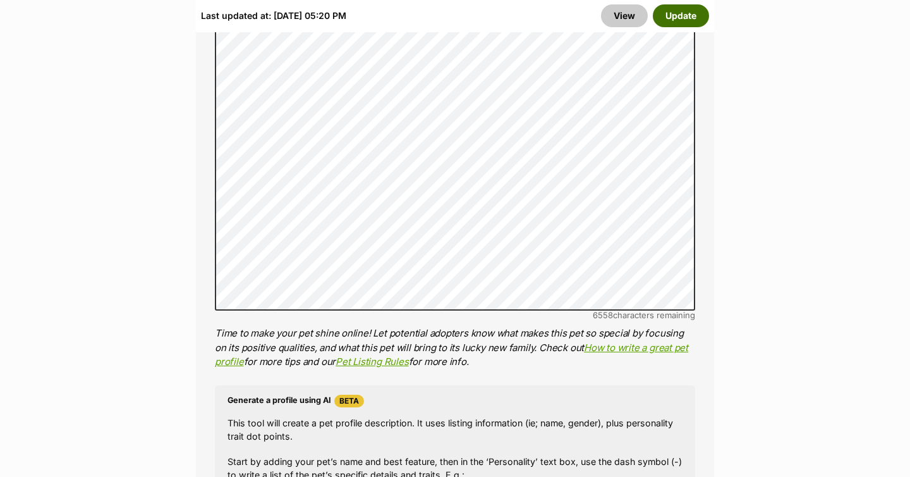
click at [685, 12] on button "Update" at bounding box center [681, 15] width 56 height 23
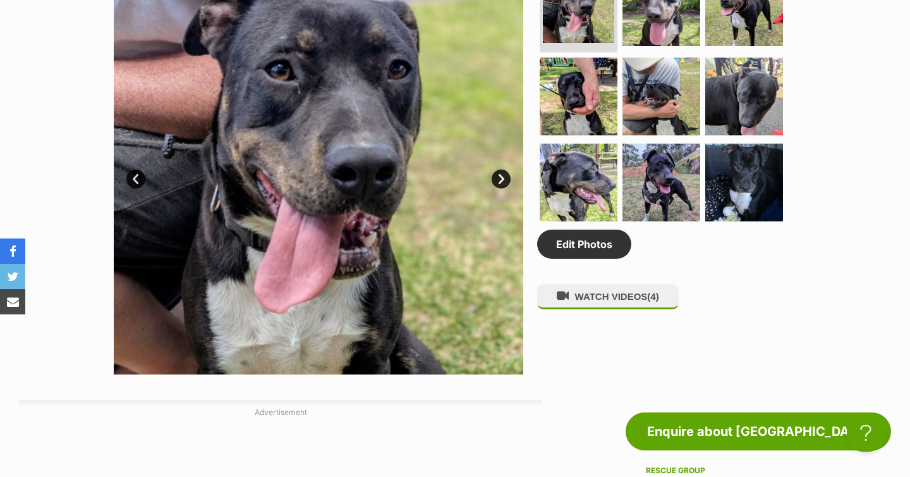
click at [503, 185] on link "Next" at bounding box center [501, 178] width 19 height 19
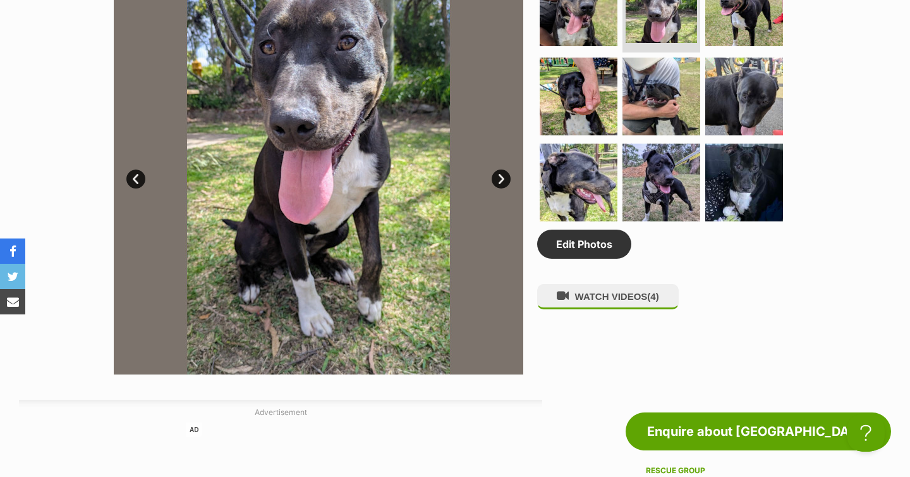
click at [503, 185] on link "Next" at bounding box center [501, 178] width 19 height 19
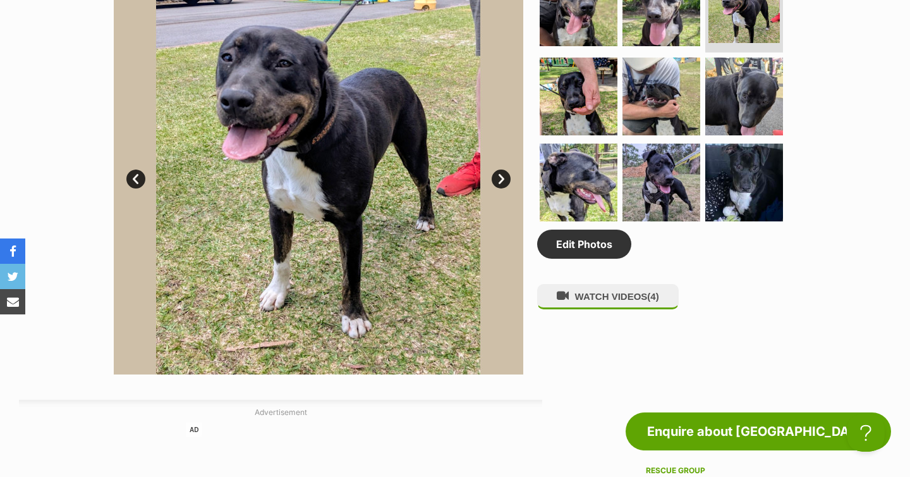
click at [503, 185] on link "Next" at bounding box center [501, 178] width 19 height 19
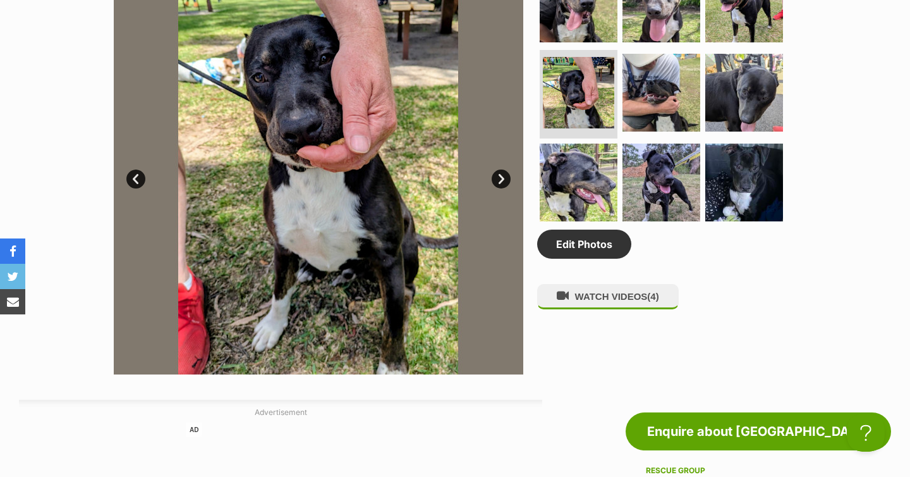
click at [503, 185] on link "Next" at bounding box center [501, 178] width 19 height 19
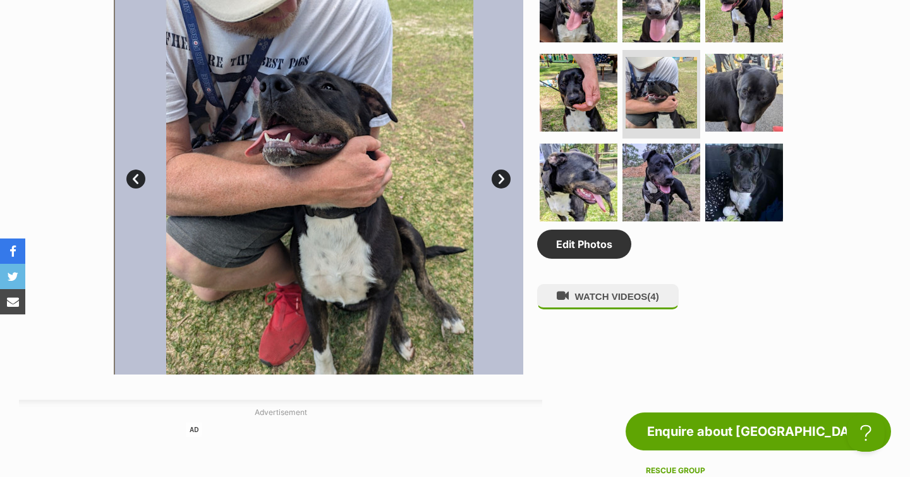
click at [503, 185] on link "Next" at bounding box center [501, 178] width 19 height 19
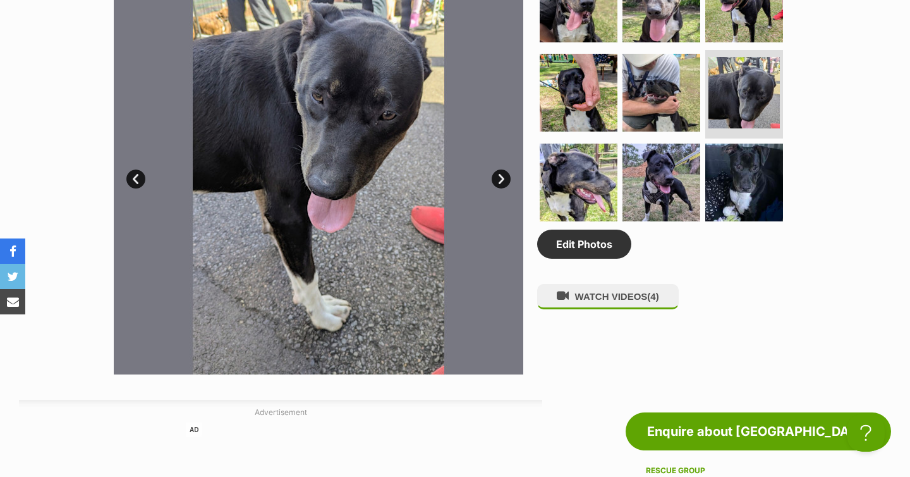
click at [503, 185] on link "Next" at bounding box center [501, 178] width 19 height 19
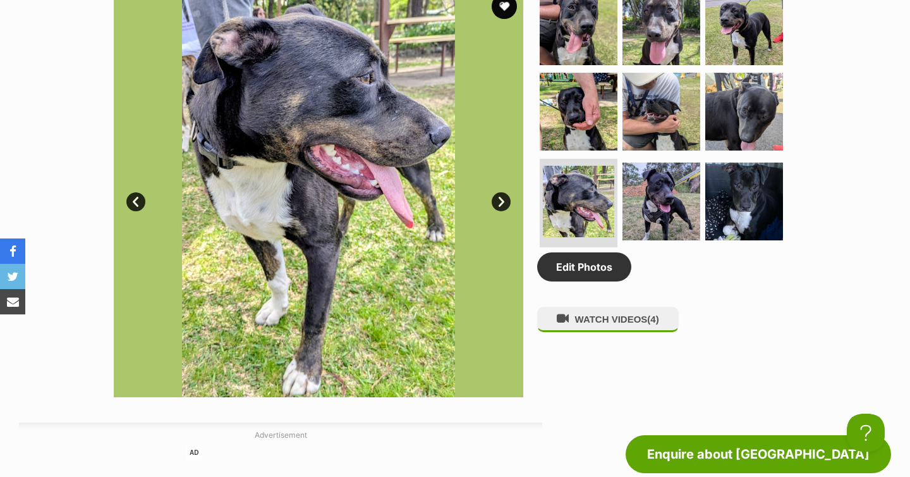
scroll to position [678, 0]
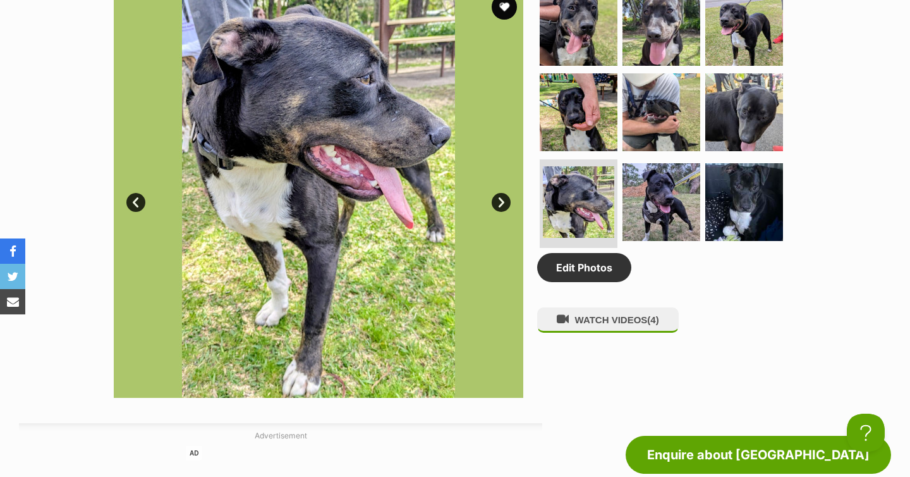
click at [503, 197] on link "Next" at bounding box center [501, 202] width 19 height 19
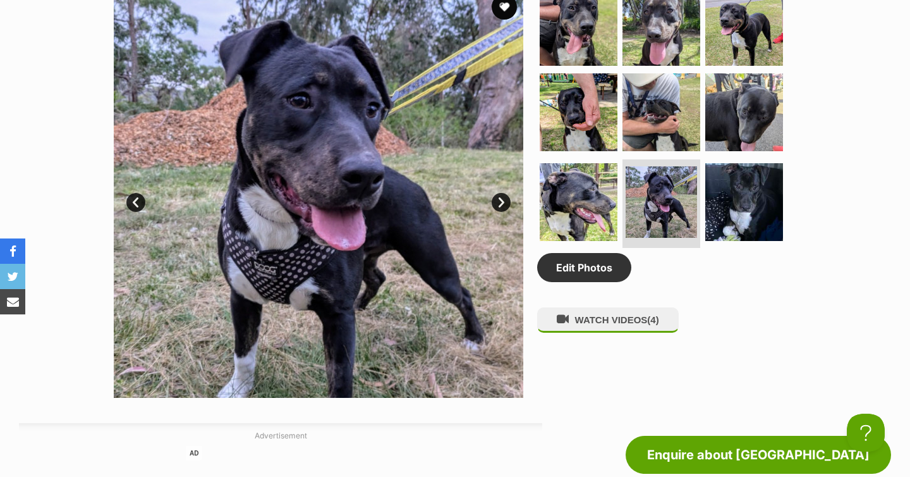
click at [503, 204] on link "Next" at bounding box center [501, 202] width 19 height 19
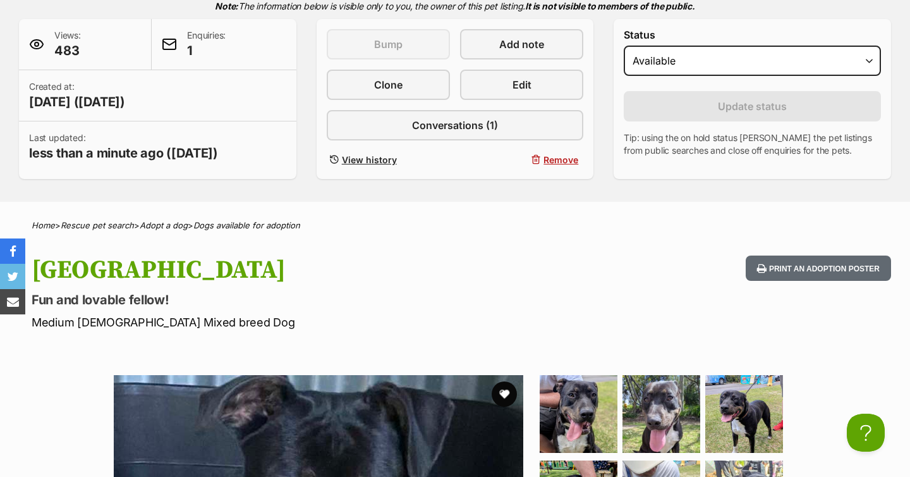
scroll to position [288, 0]
